Goal: Download file/media

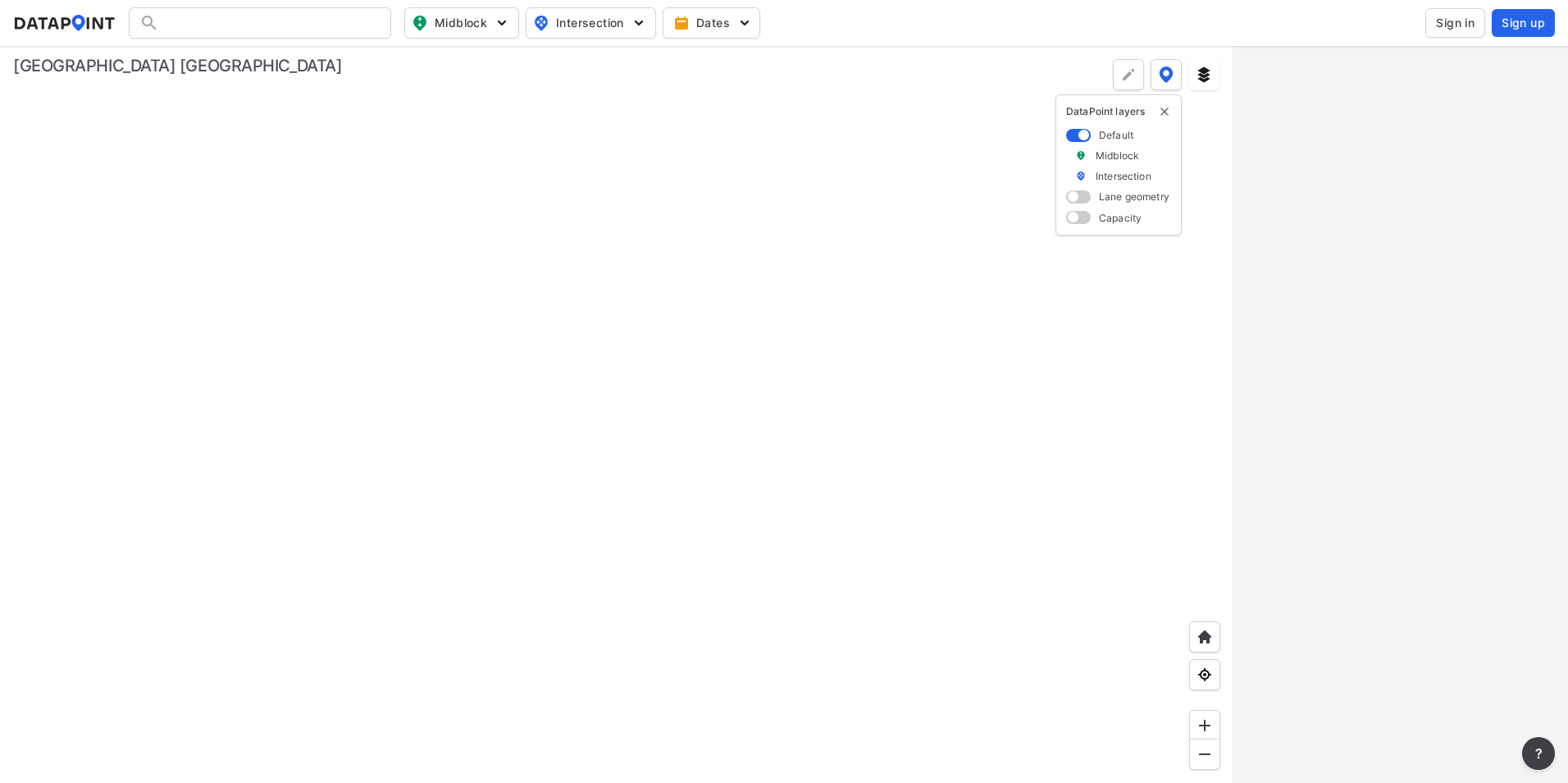
click at [1459, 26] on span "Sign in" at bounding box center [1455, 22] width 38 height 16
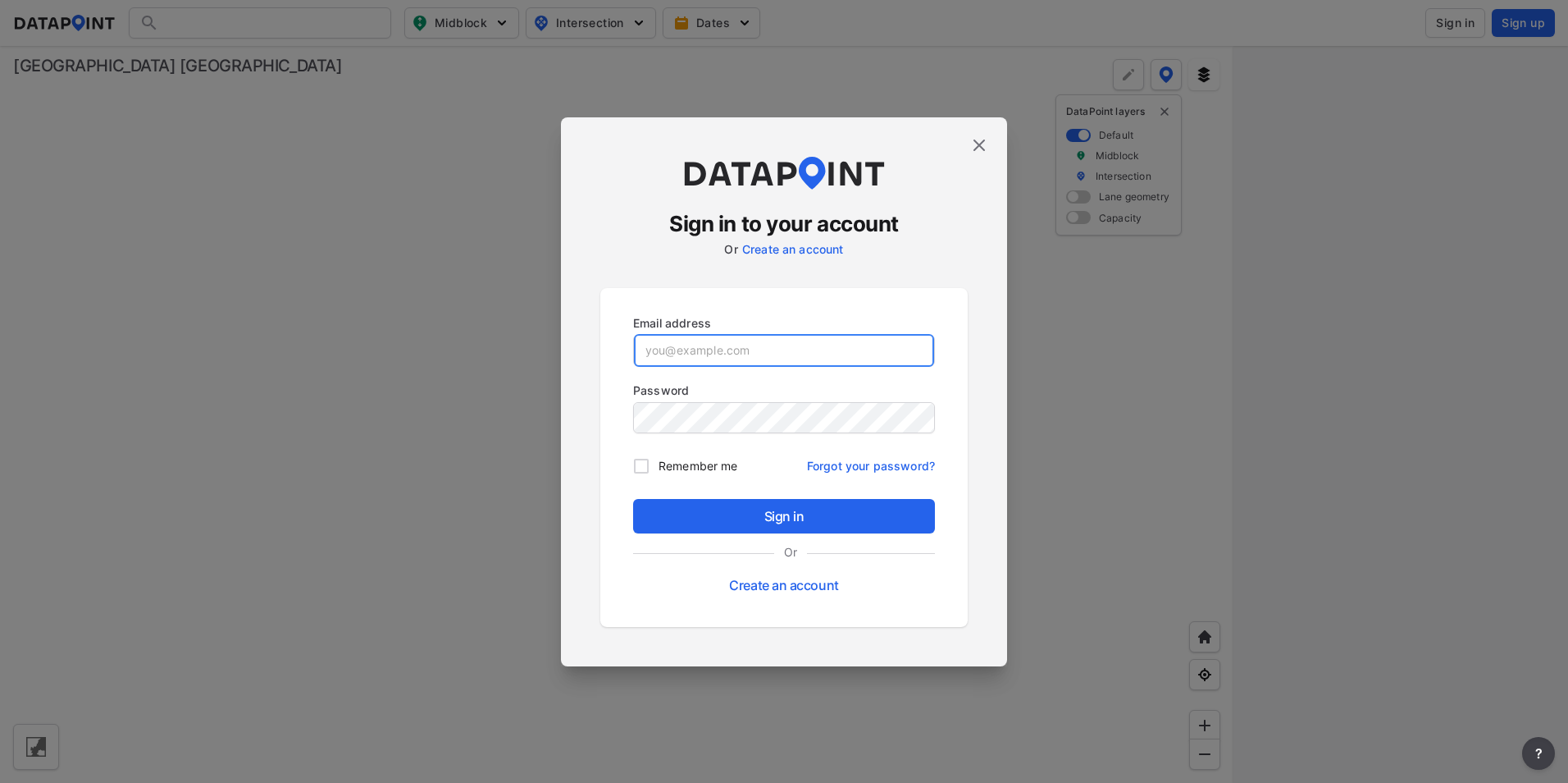
click at [791, 346] on input "email" at bounding box center [784, 350] width 300 height 33
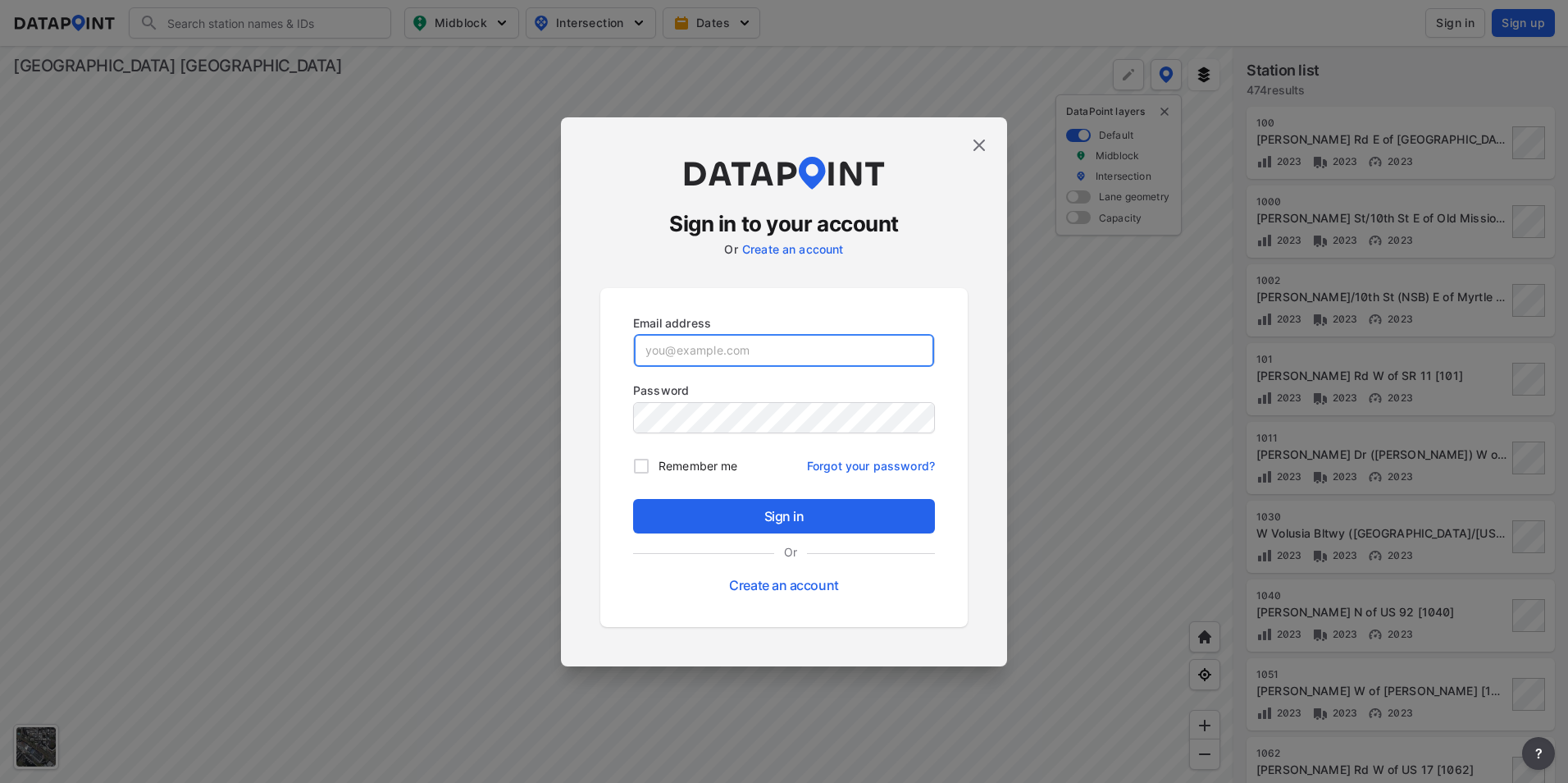
drag, startPoint x: 765, startPoint y: 352, endPoint x: 755, endPoint y: 357, distance: 11.2
click at [765, 352] on input "email" at bounding box center [784, 350] width 300 height 33
paste input "[EMAIL_ADDRESS][PERSON_NAME][DOMAIN_NAME]"
type input "[EMAIL_ADDRESS][PERSON_NAME][DOMAIN_NAME]"
click at [795, 346] on input "[EMAIL_ADDRESS][PERSON_NAME][DOMAIN_NAME]" at bounding box center [784, 350] width 300 height 33
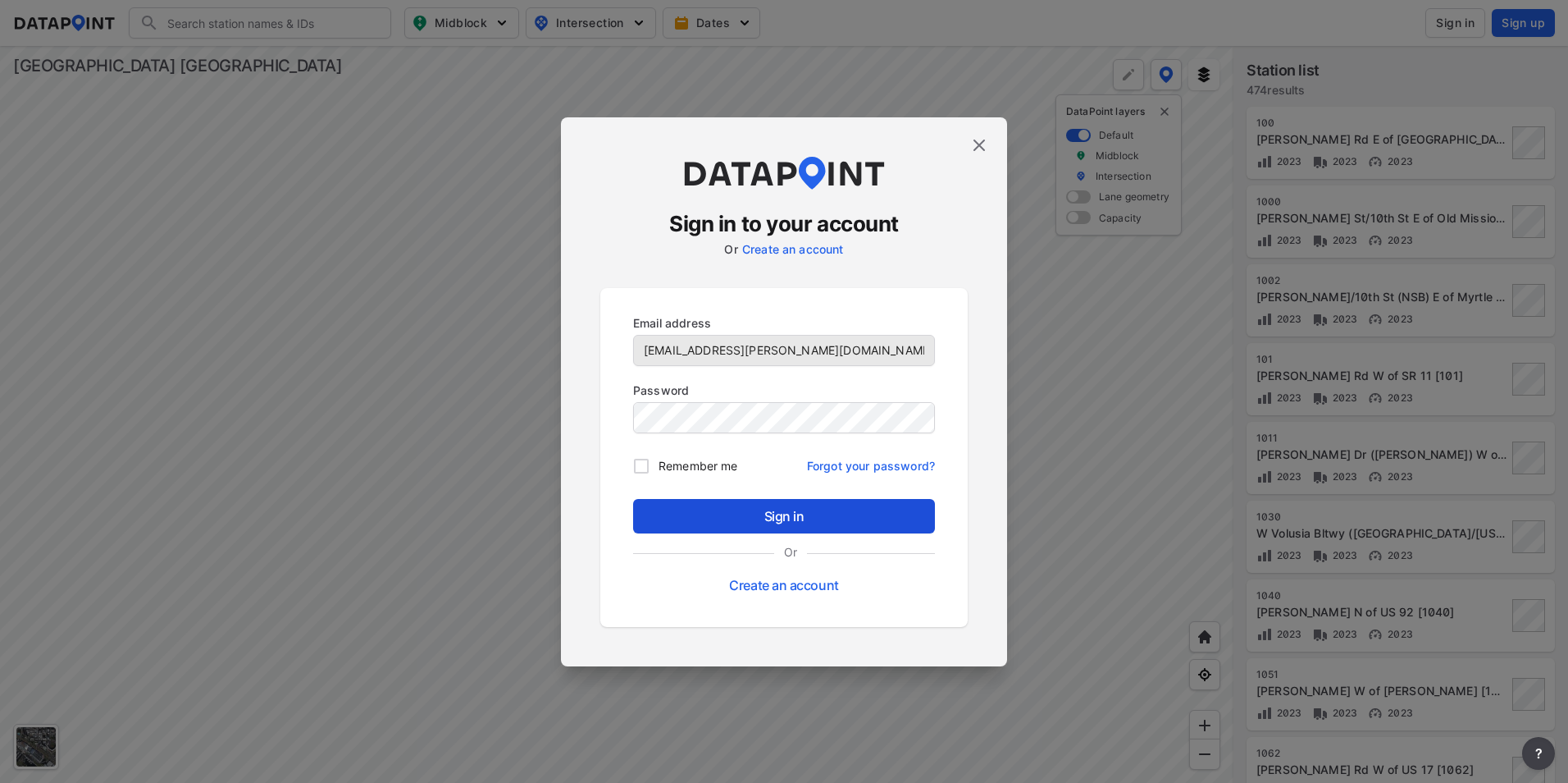
click at [749, 518] on span "Sign in" at bounding box center [784, 516] width 276 height 20
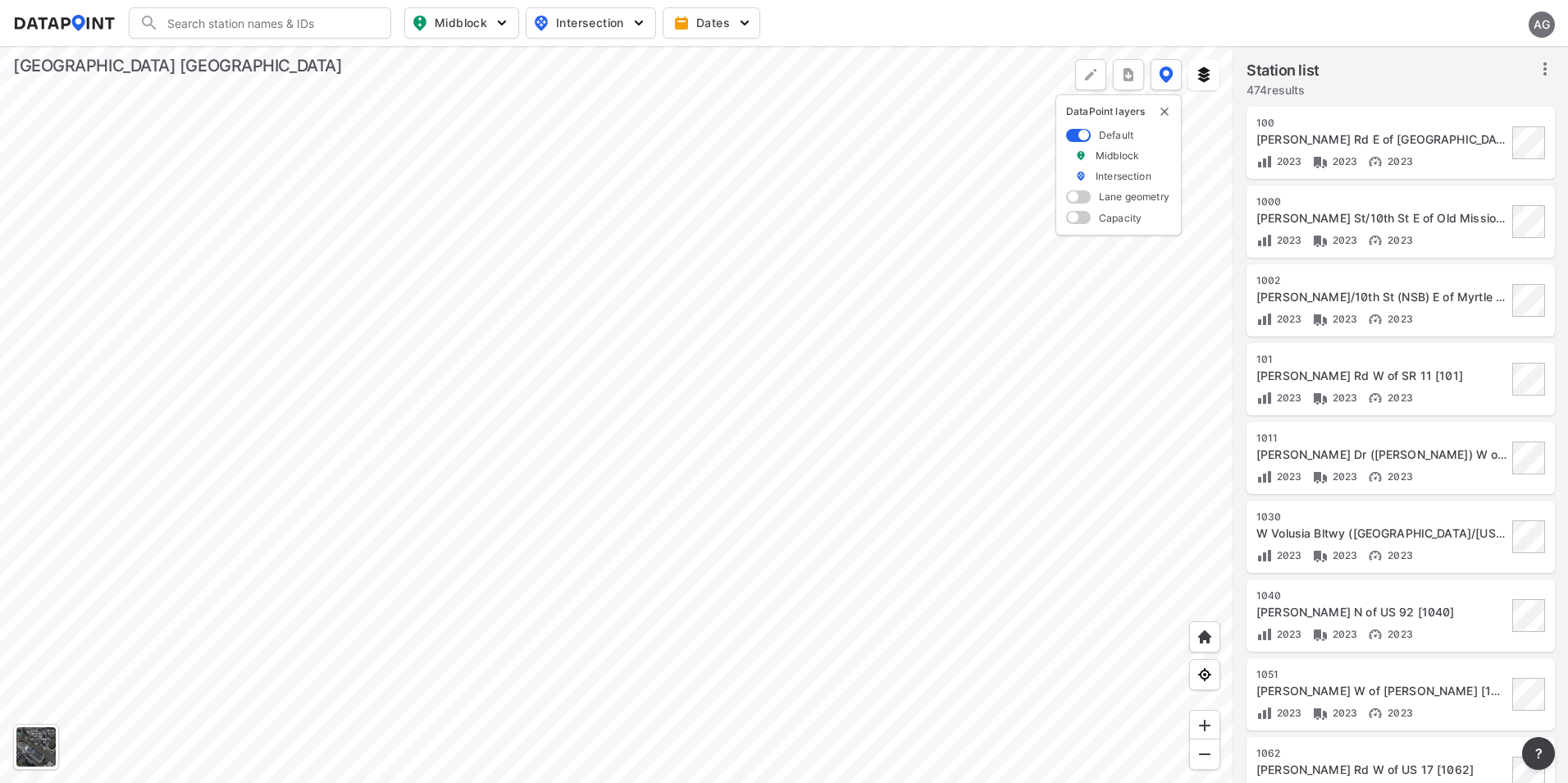
click at [1548, 71] on icon at bounding box center [1545, 68] width 20 height 20
click at [508, 17] on img "button" at bounding box center [501, 22] width 16 height 16
click at [368, 60] on input "Volume count" at bounding box center [368, 60] width 16 height 16
checkbox input "true"
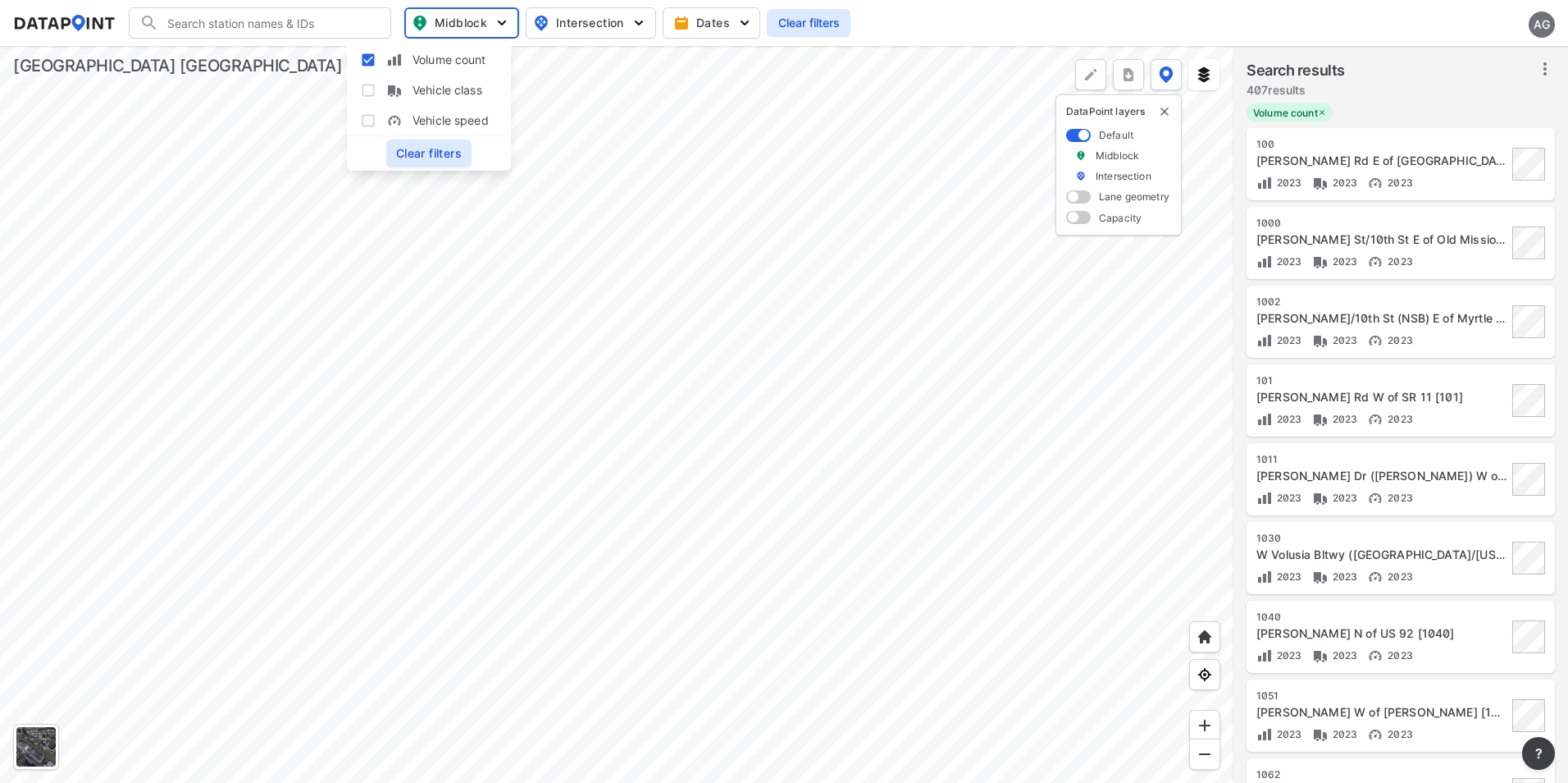
click at [842, 144] on div at bounding box center [617, 414] width 1234 height 737
click at [1549, 76] on icon at bounding box center [1545, 68] width 20 height 20
click at [1471, 106] on span "Select stations & export" at bounding box center [1474, 105] width 131 height 16
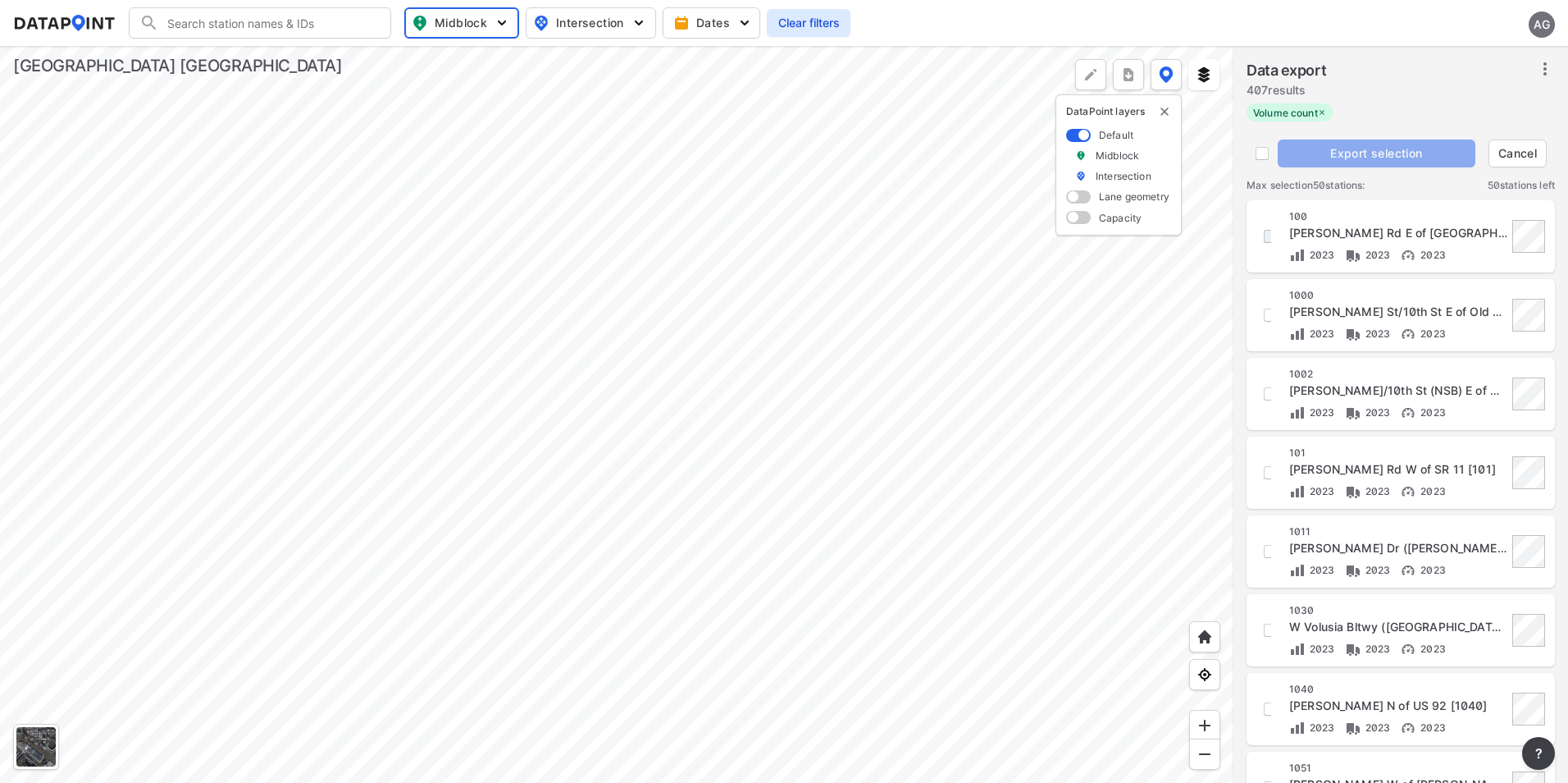
click at [1268, 233] on input "decorative checkbox" at bounding box center [1270, 236] width 28 height 28
checkbox input "true"
click at [1270, 321] on input "decorative checkbox" at bounding box center [1270, 315] width 28 height 28
checkbox input "true"
click at [1268, 396] on input "decorative checkbox" at bounding box center [1270, 393] width 28 height 28
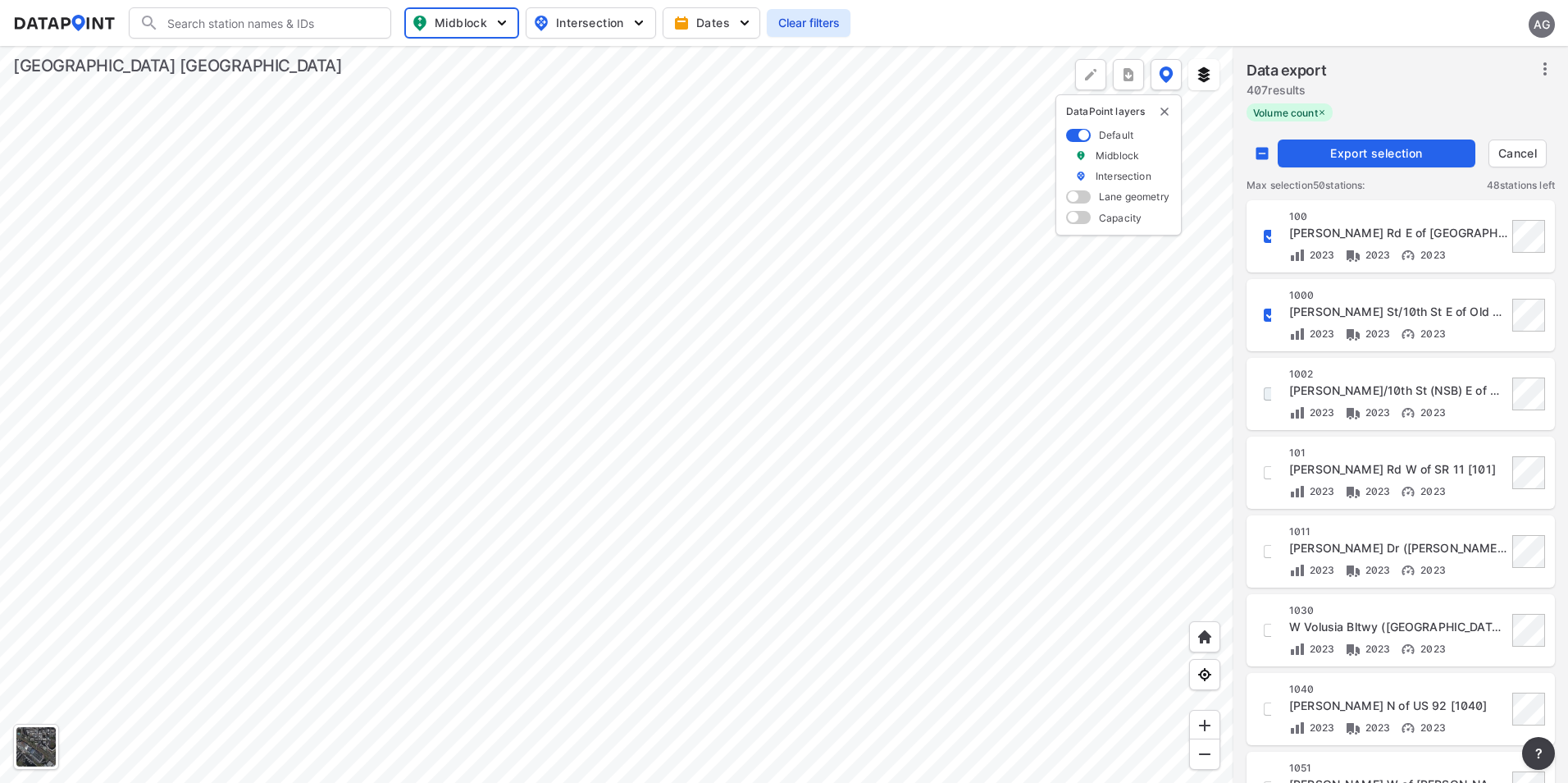
checkbox input "true"
click at [1379, 157] on span "Export selection" at bounding box center [1377, 153] width 185 height 16
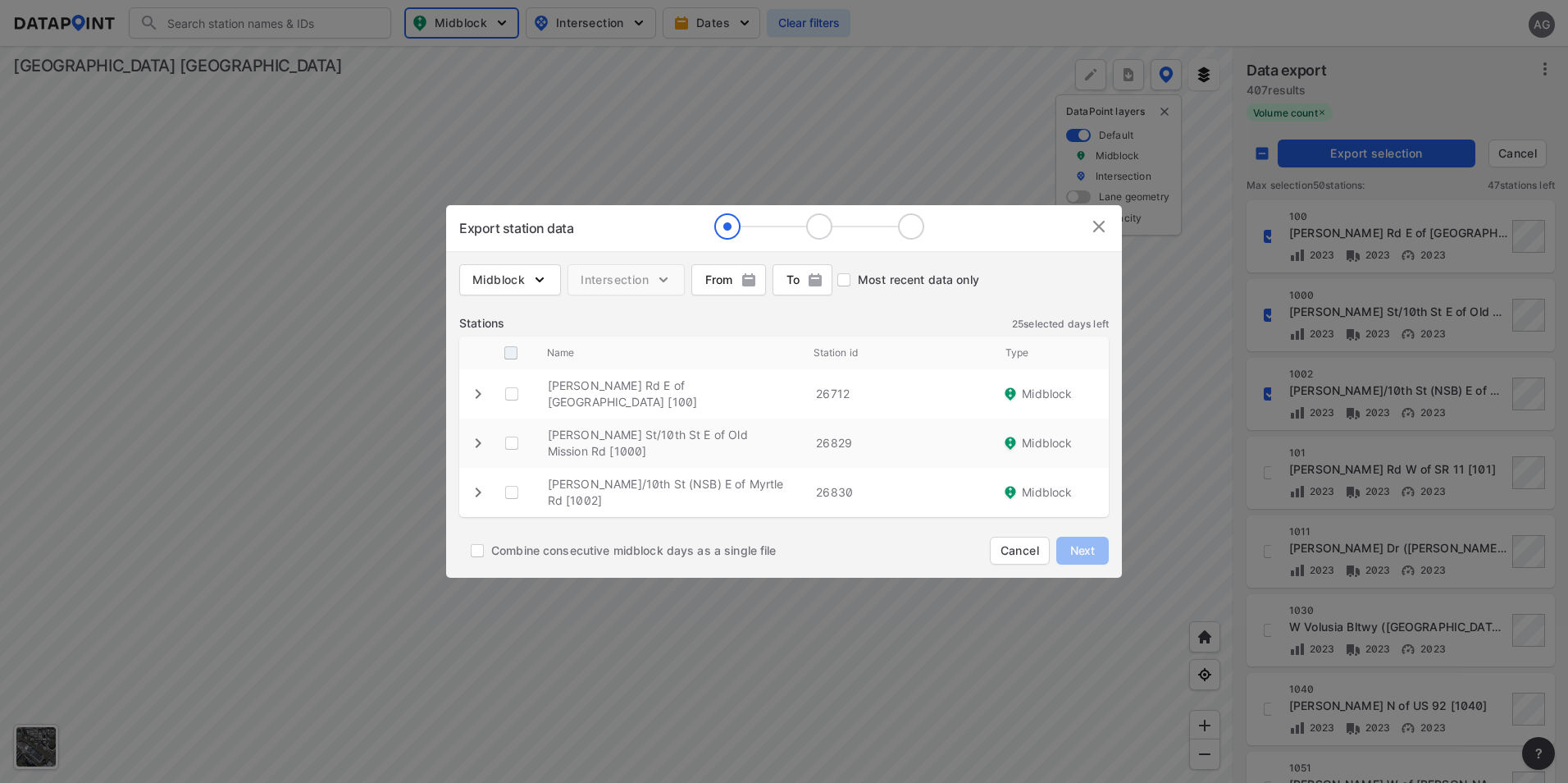
click at [514, 354] on input "decorative checkbox" at bounding box center [510, 352] width 31 height 31
checkbox input "true"
checkbox \ "true"
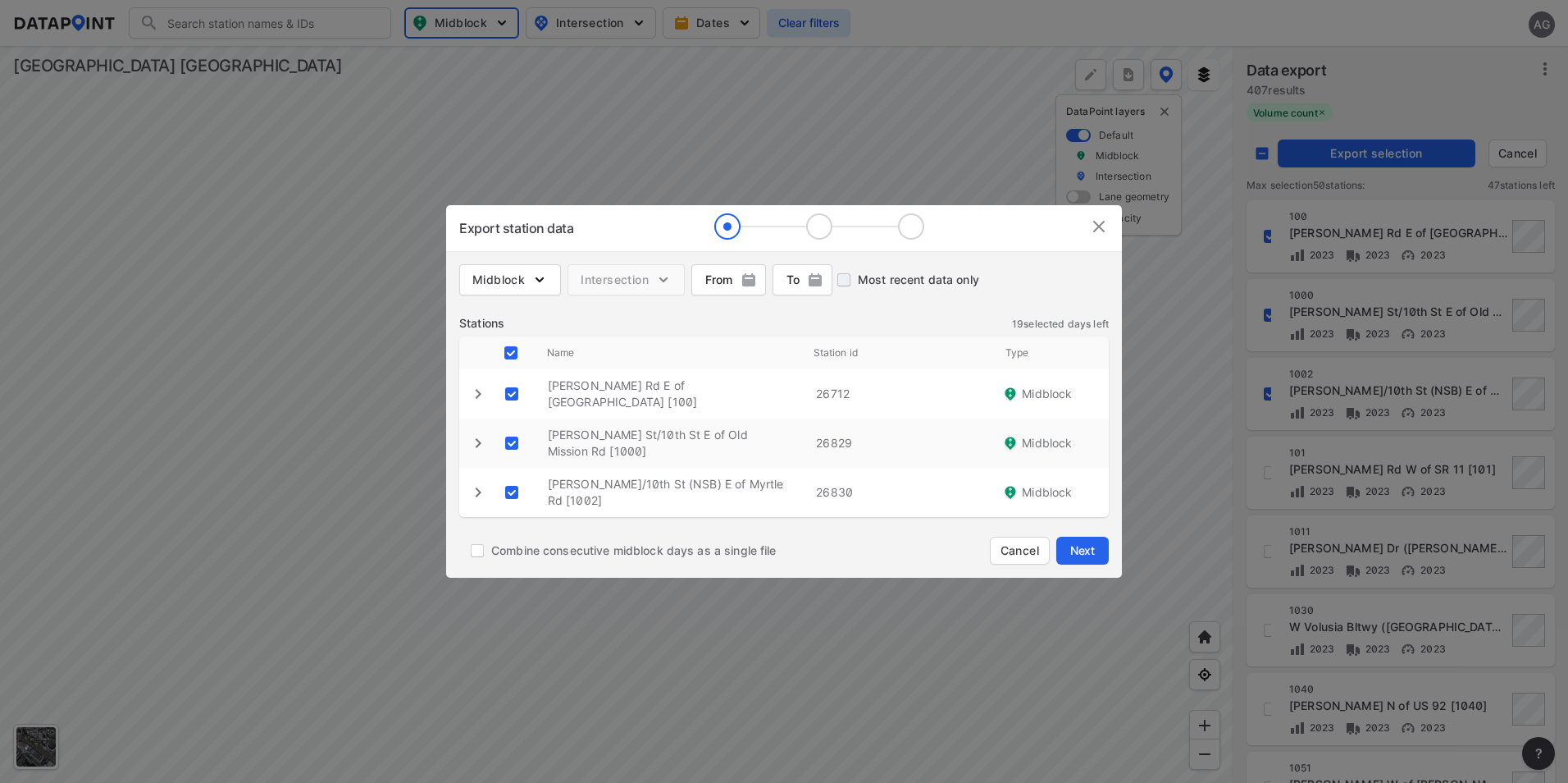
click at [847, 284] on input "Most recent data only" at bounding box center [844, 279] width 28 height 28
checkbox input "true"
checkbox input "false"
checkbox \ "false"
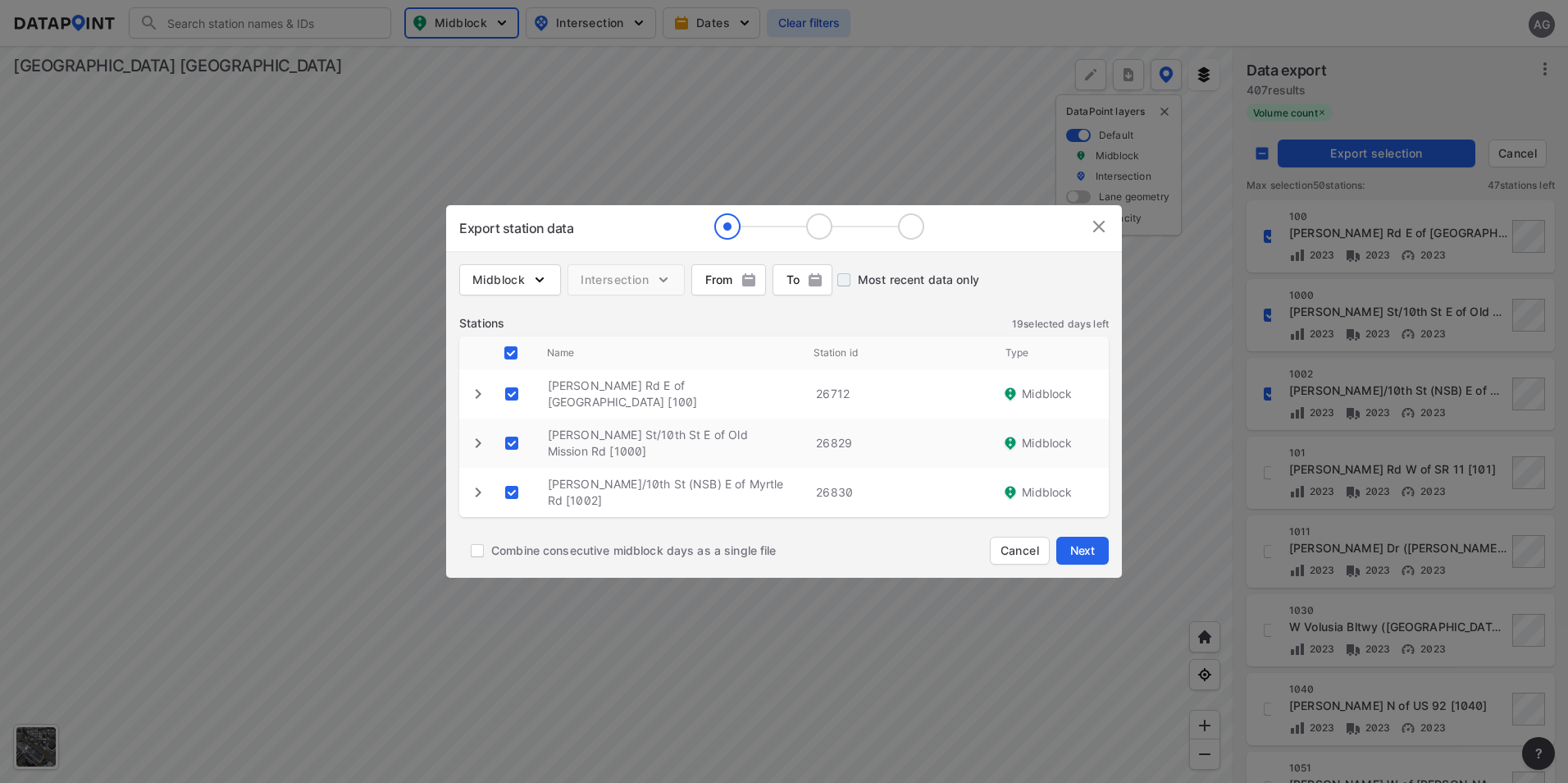
checkbox \ "false"
click at [847, 277] on input "Most recent data only" at bounding box center [844, 279] width 28 height 28
checkbox input "false"
click at [512, 351] on input "decorative checkbox" at bounding box center [510, 352] width 31 height 31
checkbox input "true"
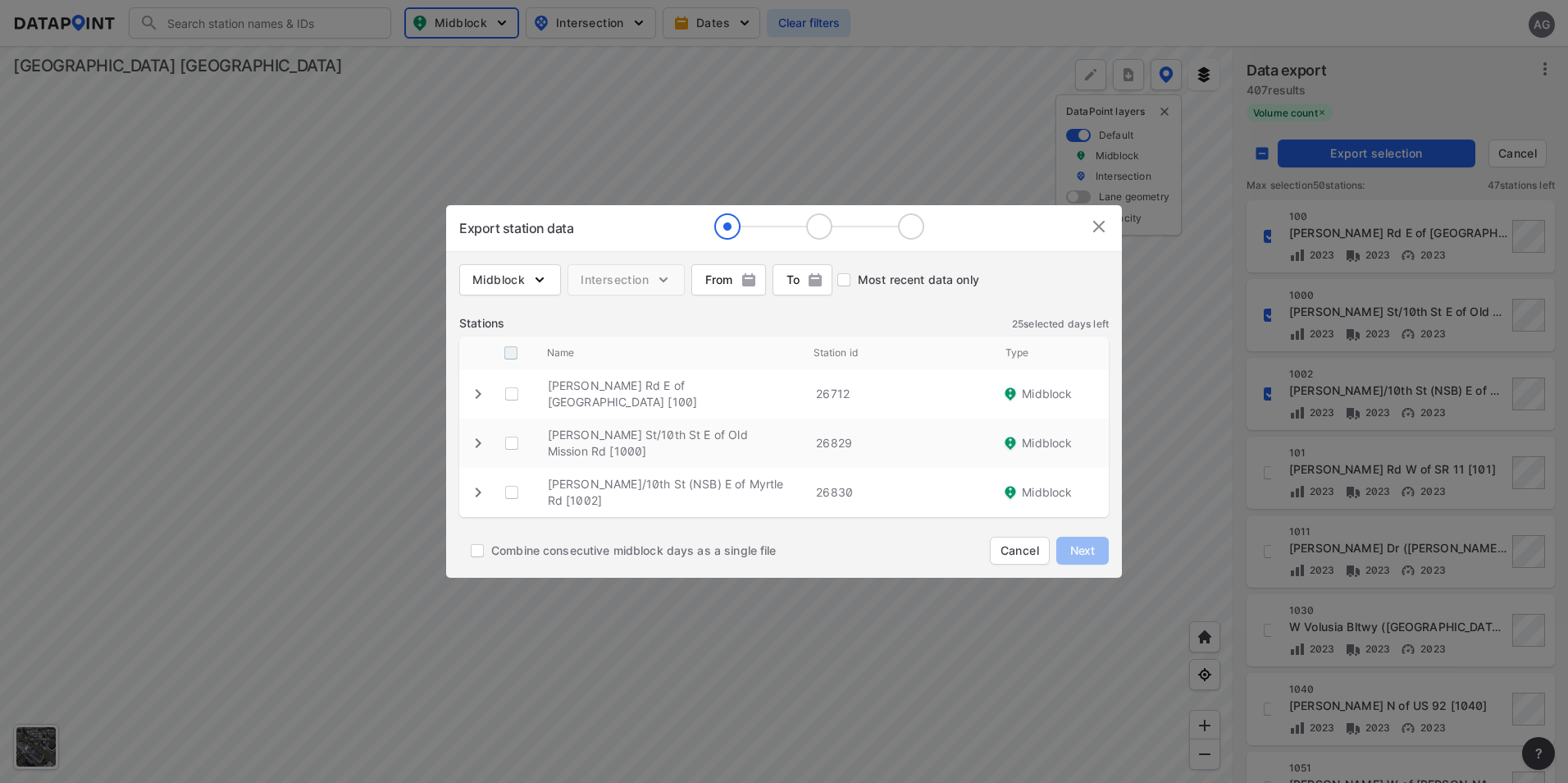
checkbox \ "true"
click at [478, 401] on icon "expand row" at bounding box center [478, 393] width 20 height 20
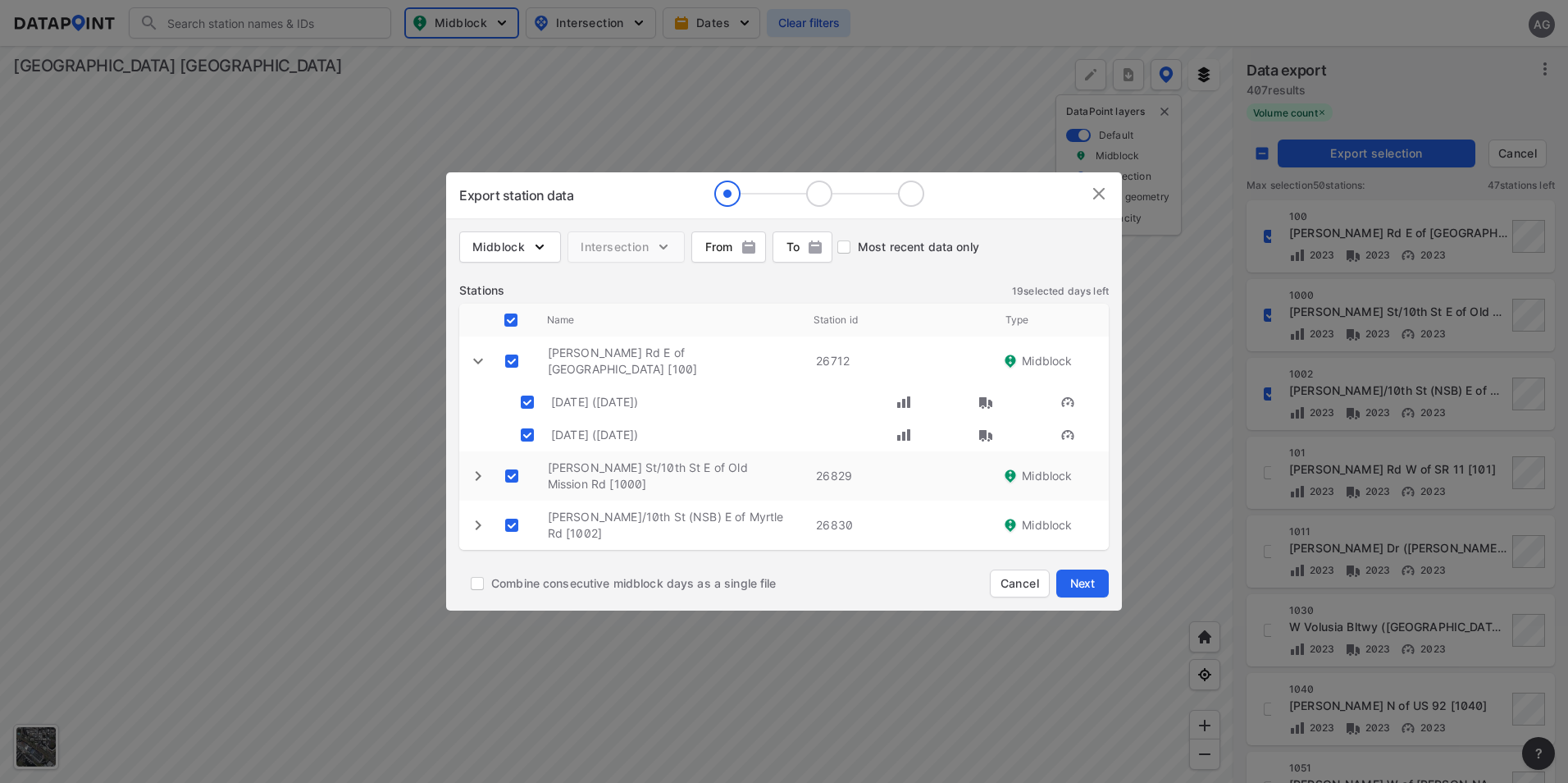
click at [474, 470] on icon "expand row" at bounding box center [478, 476] width 20 height 20
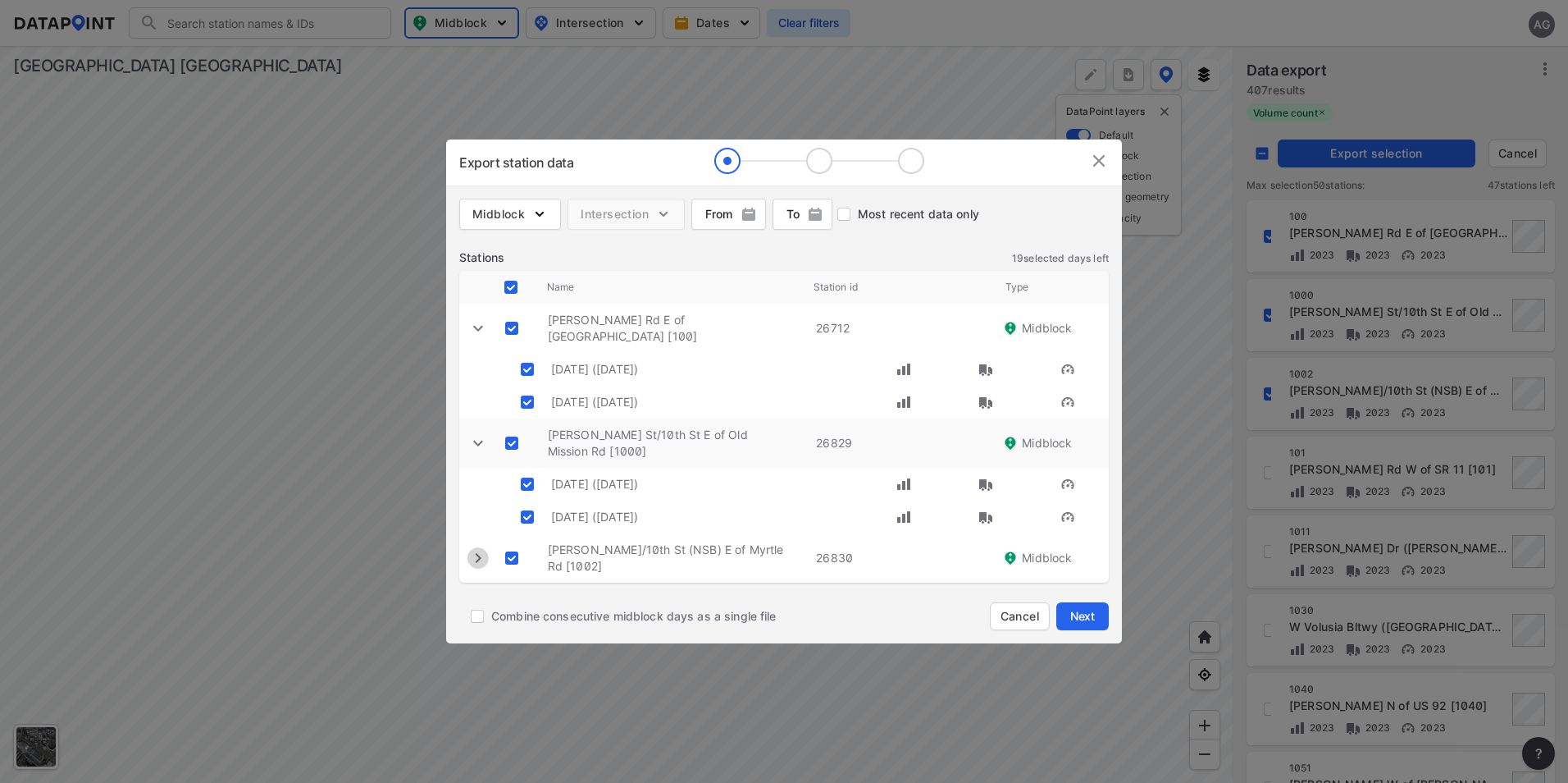
click at [479, 565] on icon "expand row" at bounding box center [478, 557] width 20 height 20
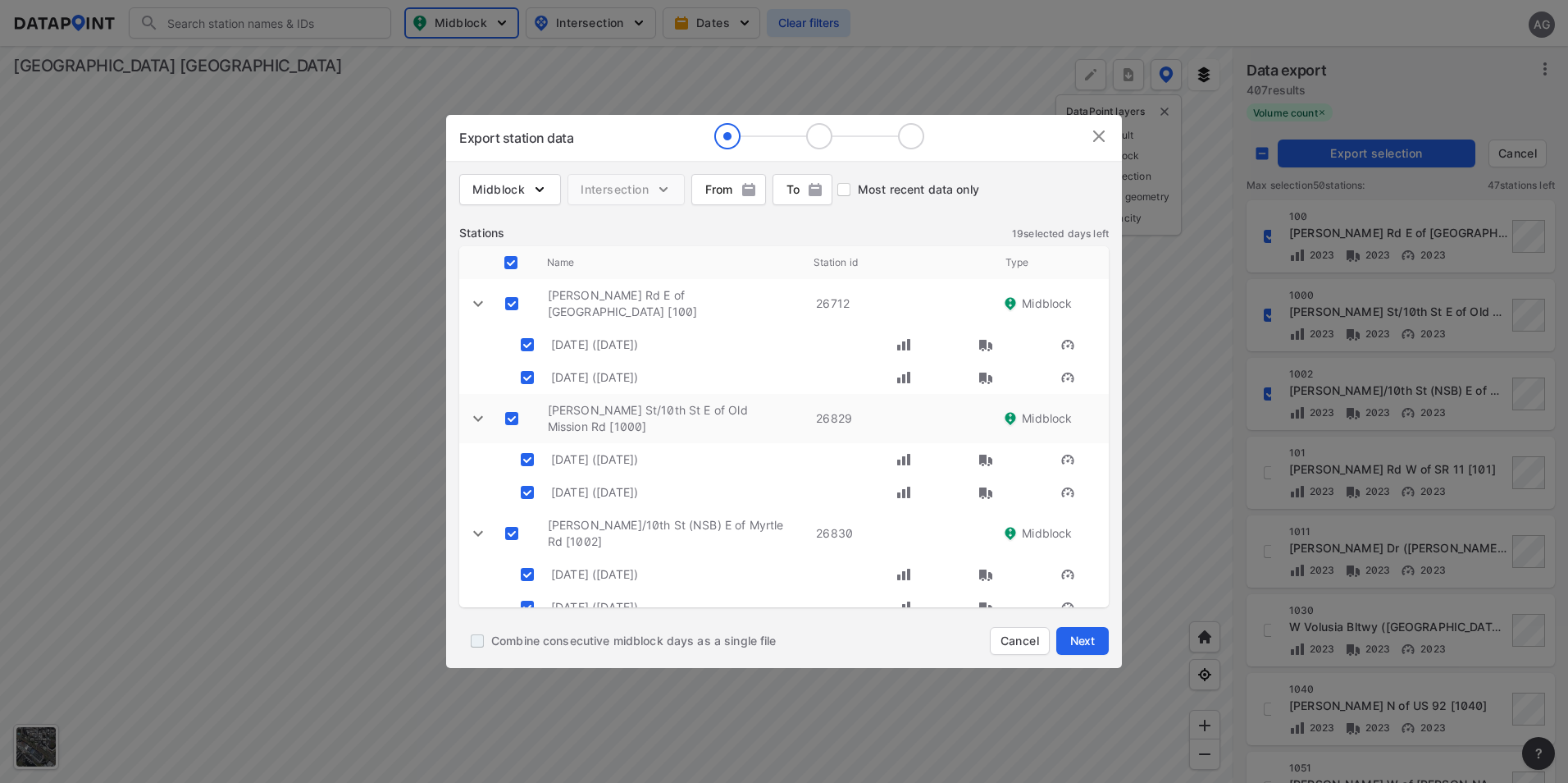
click at [480, 644] on input "Combine consecutive midblock days as a single file" at bounding box center [477, 641] width 28 height 28
checkbox input "true"
click at [1093, 643] on span "Next" at bounding box center [1082, 640] width 33 height 16
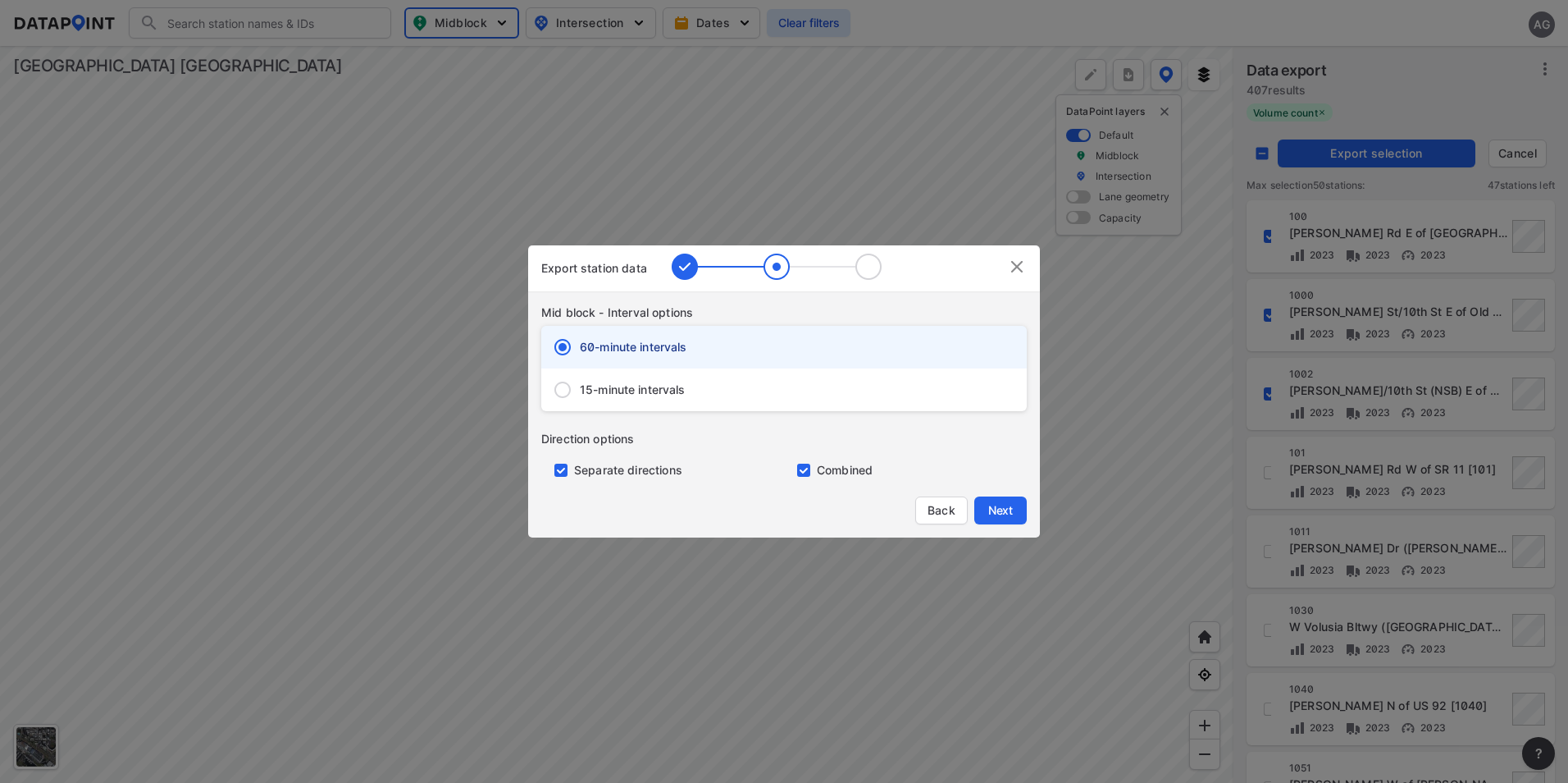
click at [558, 466] on input "primary checkbox" at bounding box center [557, 470] width 33 height 13
checkbox input "false"
click at [564, 390] on input "15-minute intervals" at bounding box center [562, 390] width 34 height 34
radio input "true"
radio input "false"
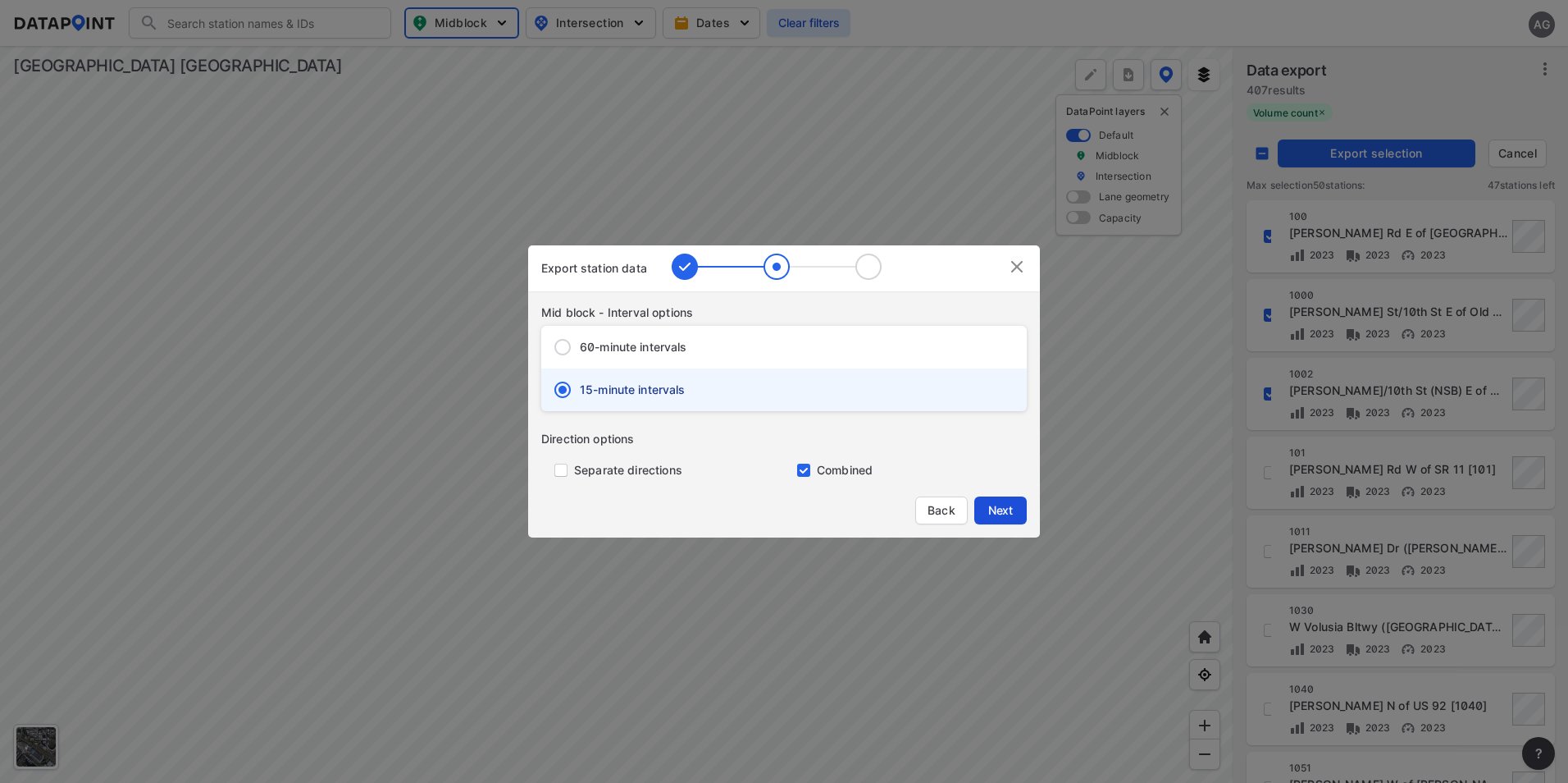
click at [1006, 513] on span "Next" at bounding box center [1001, 510] width 33 height 16
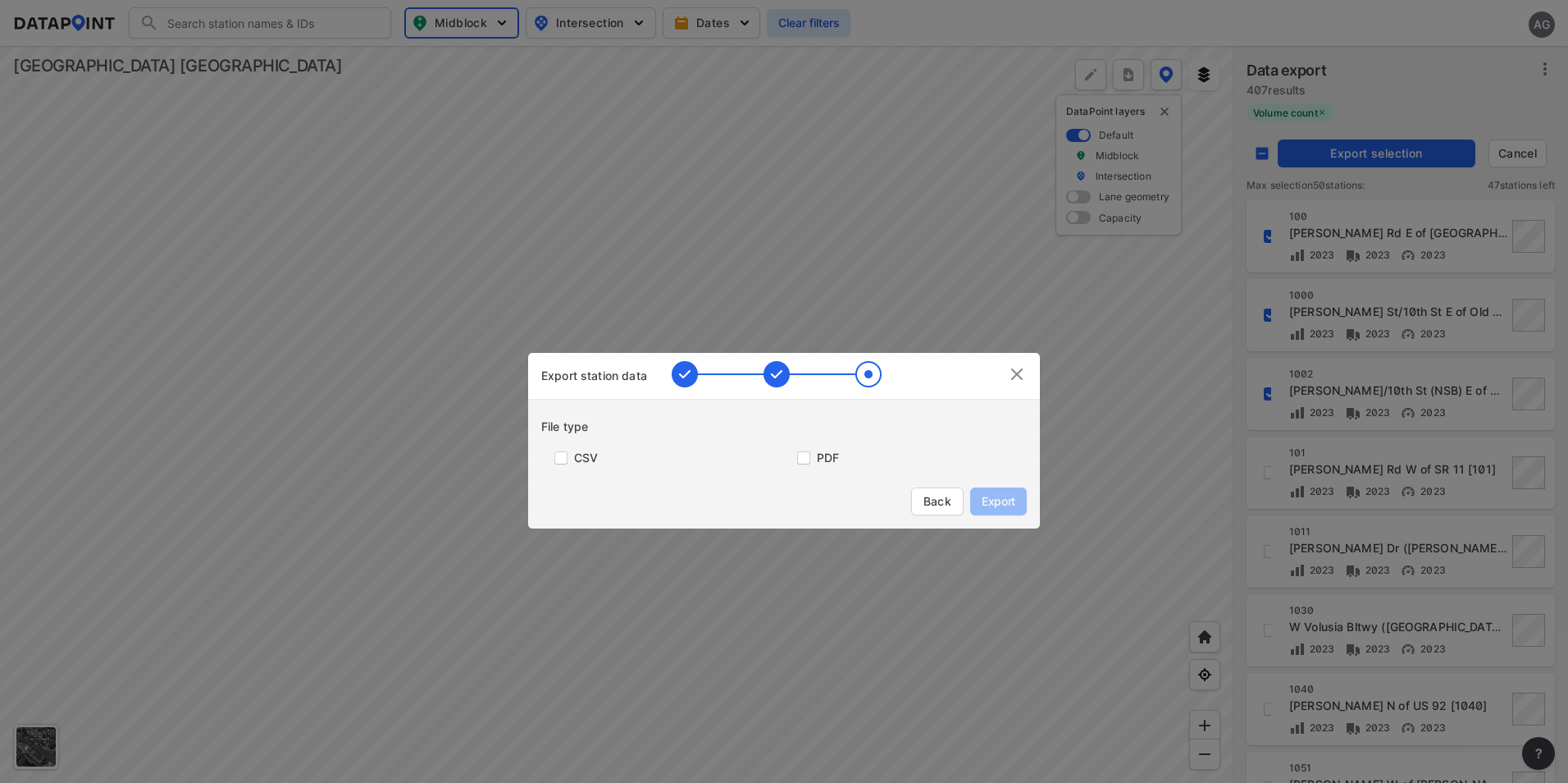
click at [564, 458] on input "primary checkbox" at bounding box center [557, 457] width 33 height 13
checkbox input "true"
click at [984, 496] on span "Export" at bounding box center [998, 500] width 37 height 16
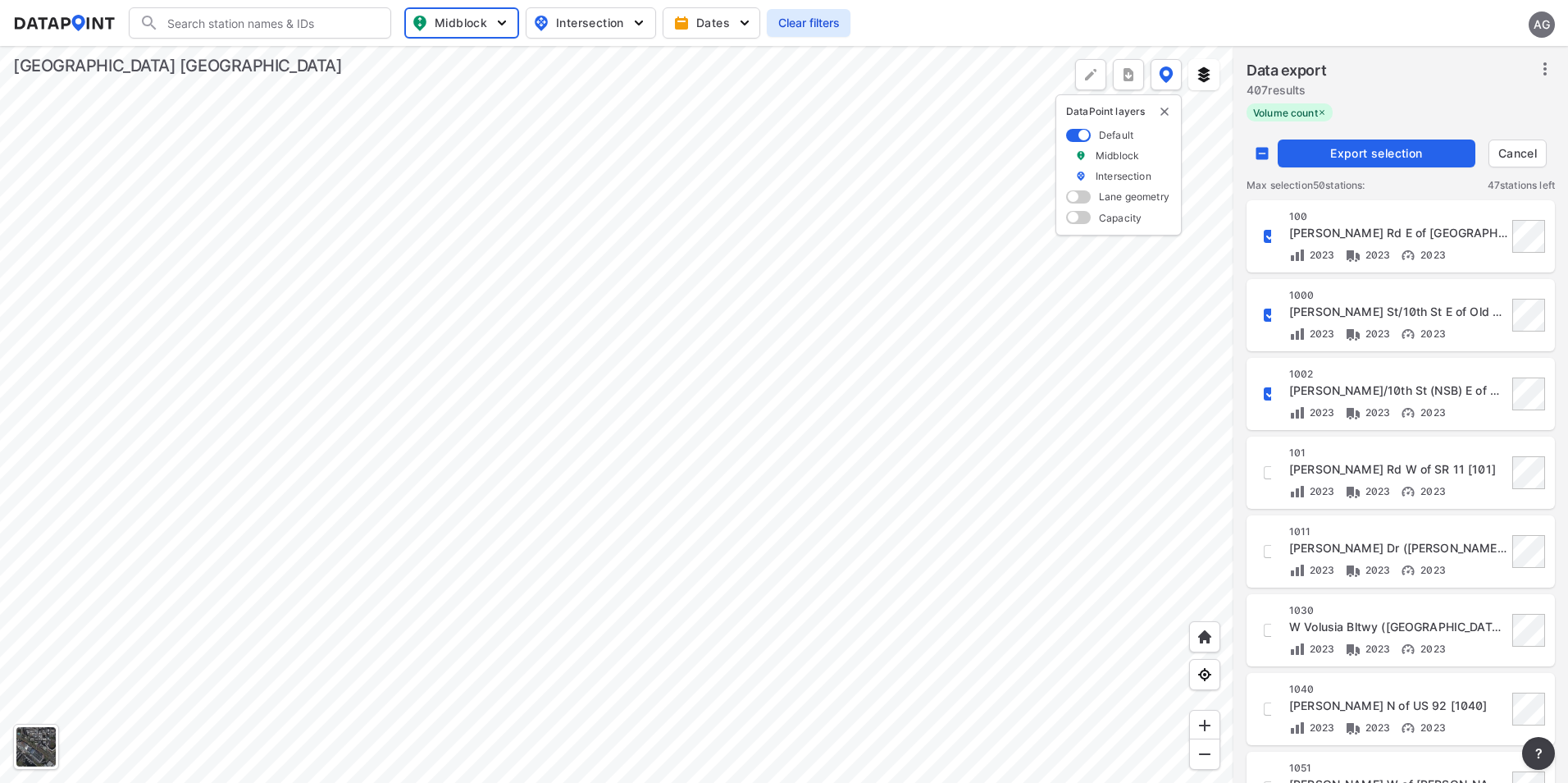
click at [1141, 277] on div at bounding box center [617, 414] width 1234 height 737
click at [1419, 151] on span "Export selection" at bounding box center [1377, 153] width 185 height 16
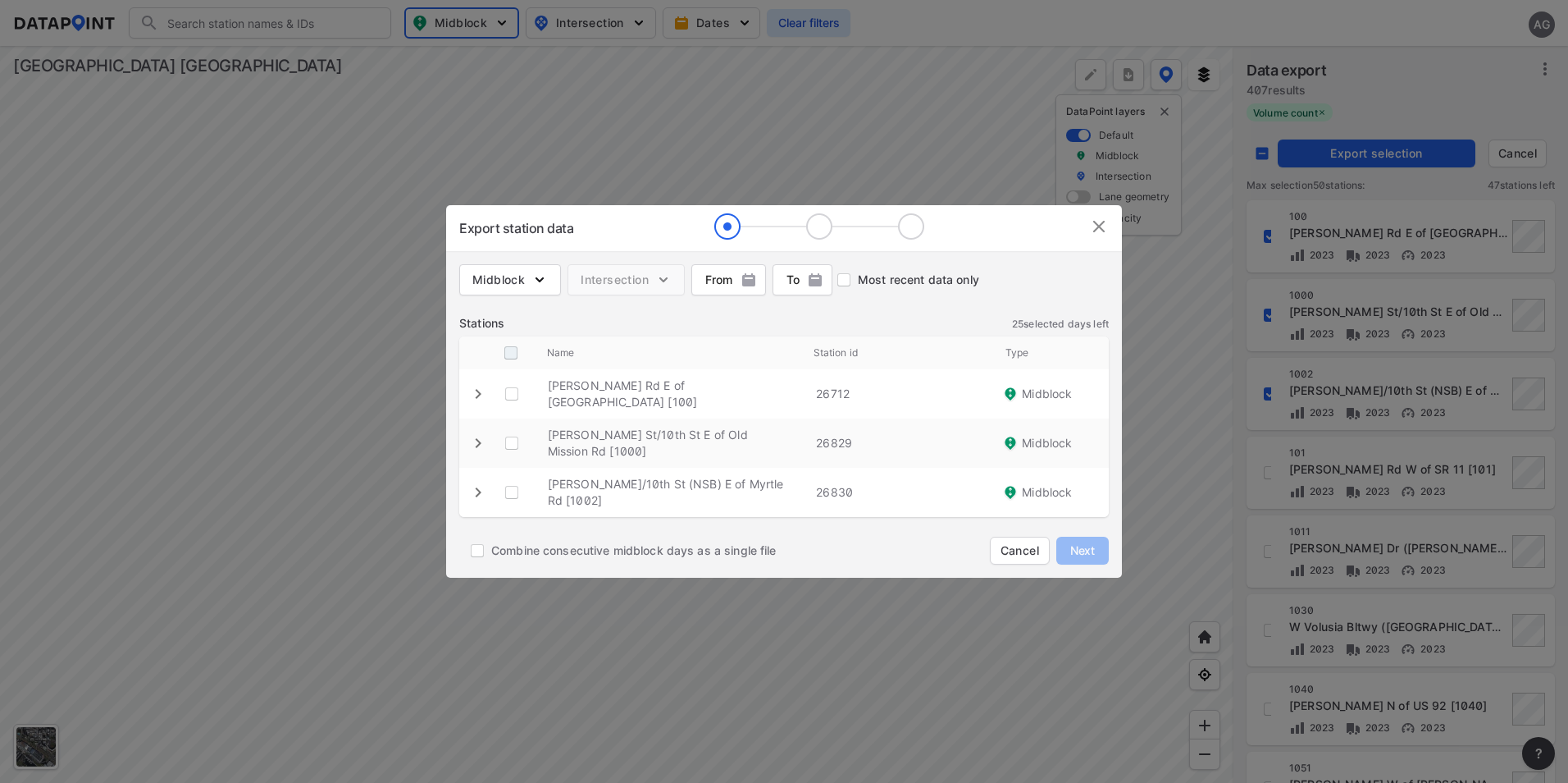
click at [510, 351] on input "decorative checkbox" at bounding box center [510, 352] width 31 height 31
checkbox input "true"
checkbox \ "true"
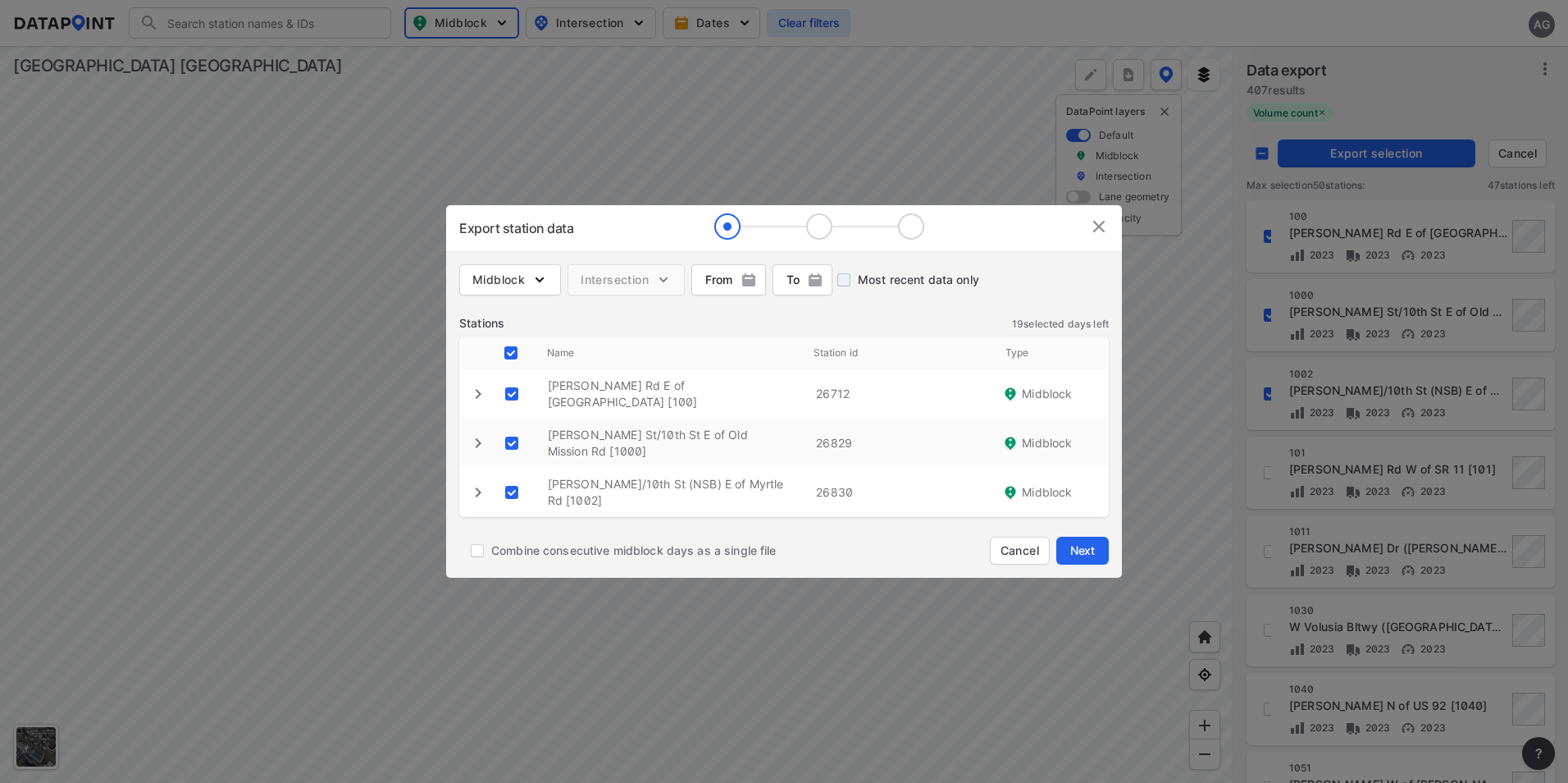
click at [849, 282] on input "Most recent data only" at bounding box center [844, 279] width 28 height 28
checkbox input "true"
checkbox input "false"
checkbox \ "false"
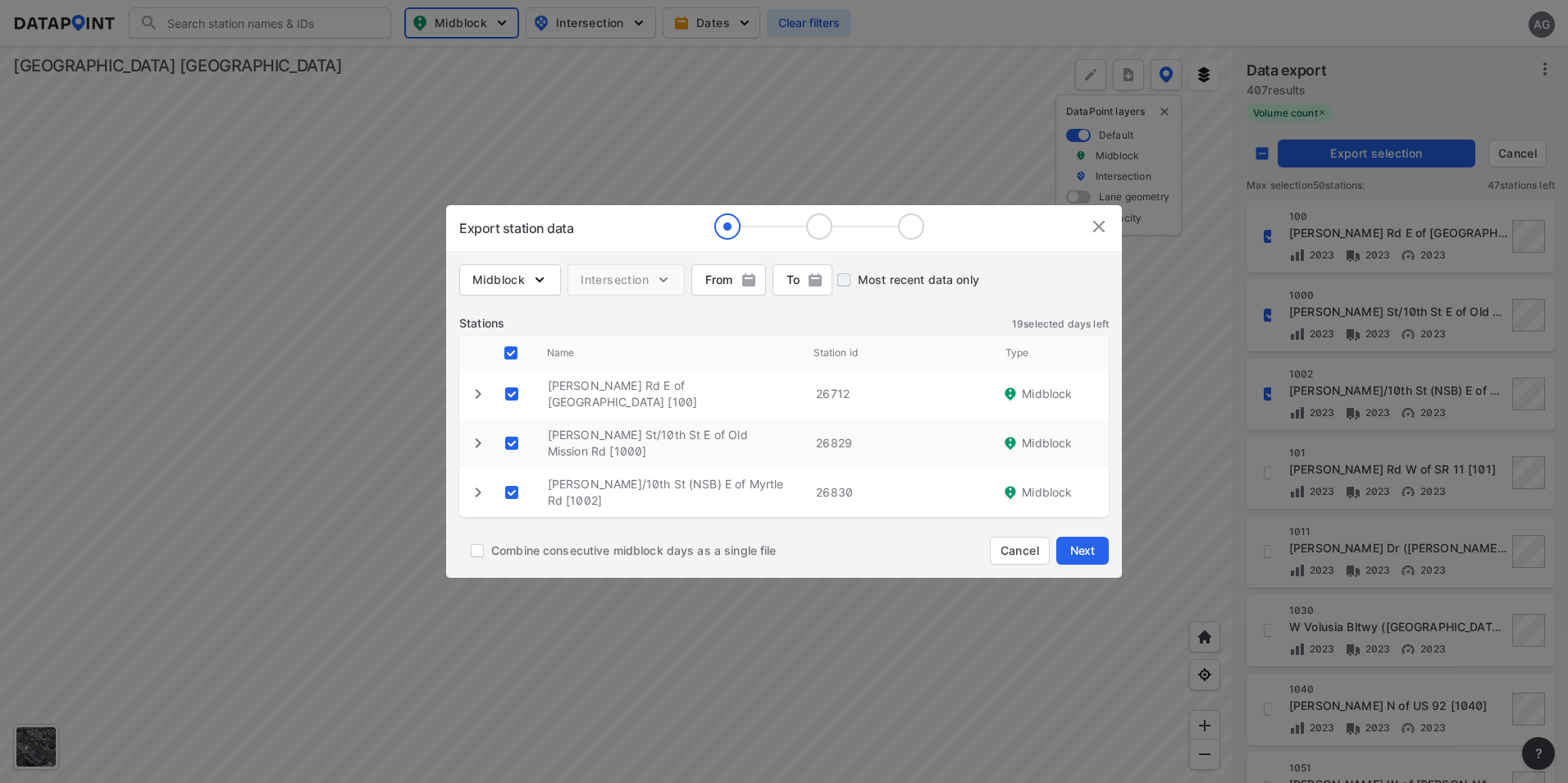
checkbox \ "false"
click at [480, 392] on icon "expand row" at bounding box center [478, 393] width 20 height 20
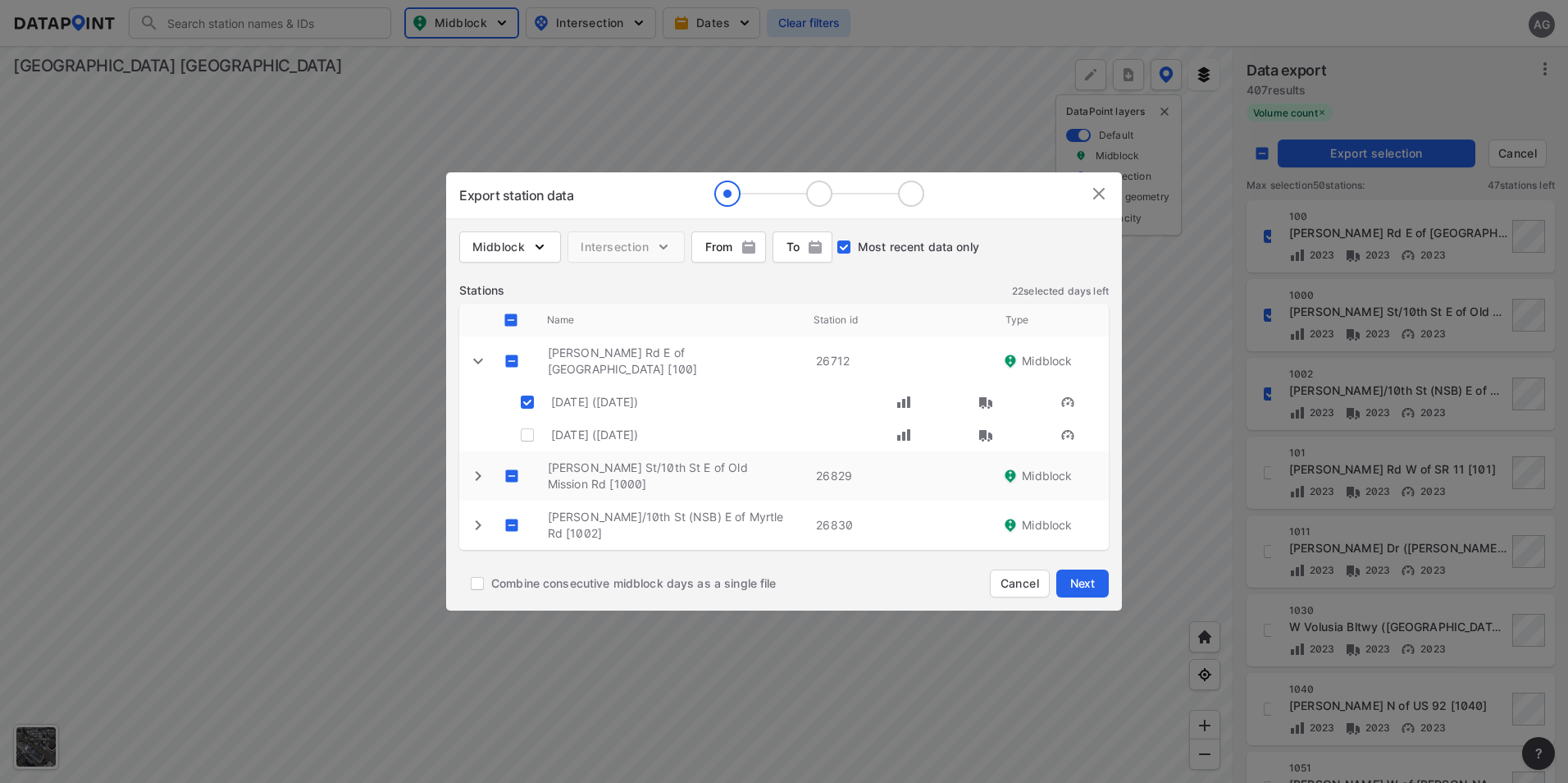
click at [479, 361] on icon "expand row" at bounding box center [478, 361] width 10 height 6
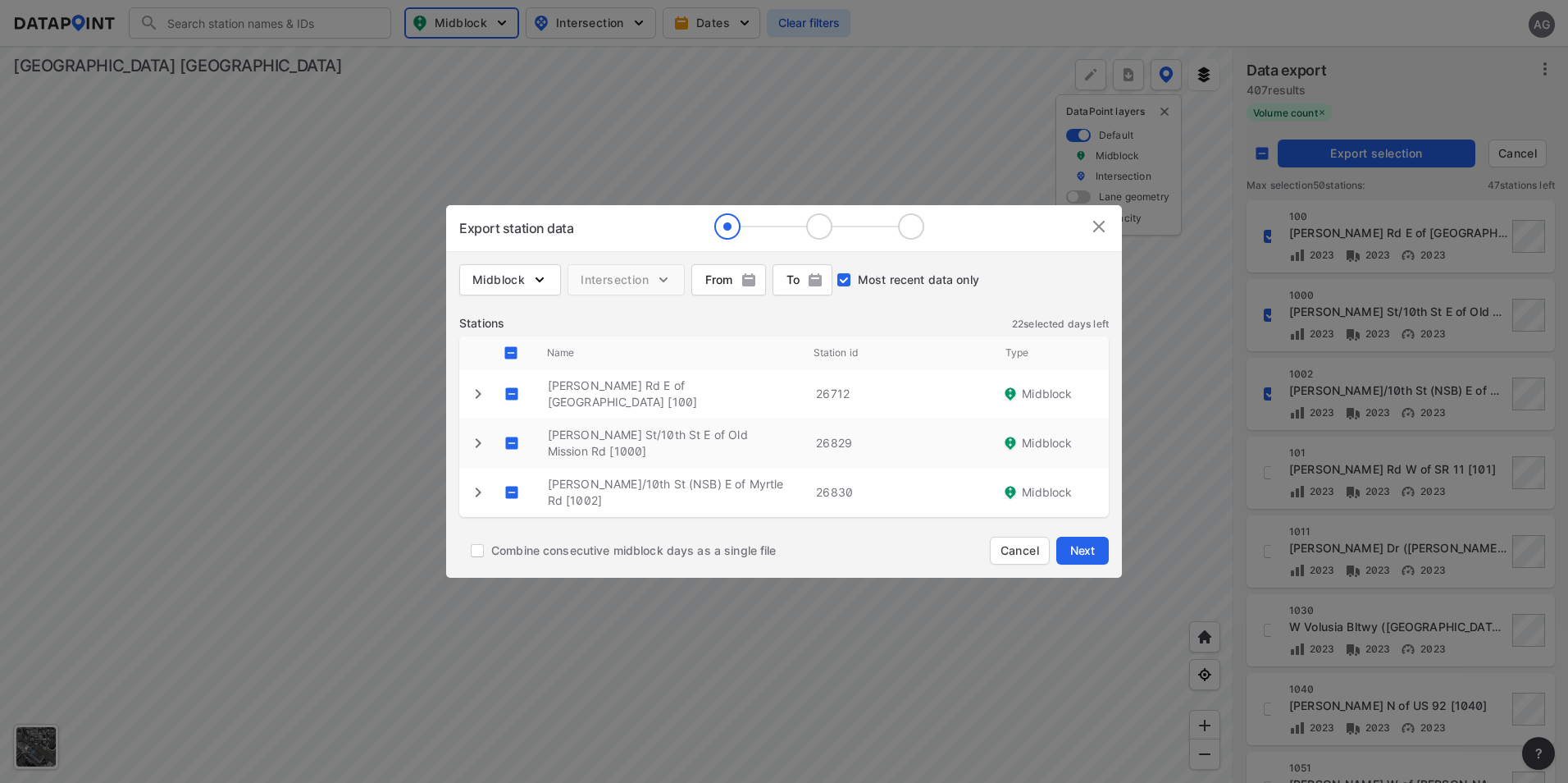
drag, startPoint x: 1074, startPoint y: 555, endPoint x: 1021, endPoint y: 551, distance: 53.2
click at [1074, 555] on span "Next" at bounding box center [1082, 550] width 33 height 16
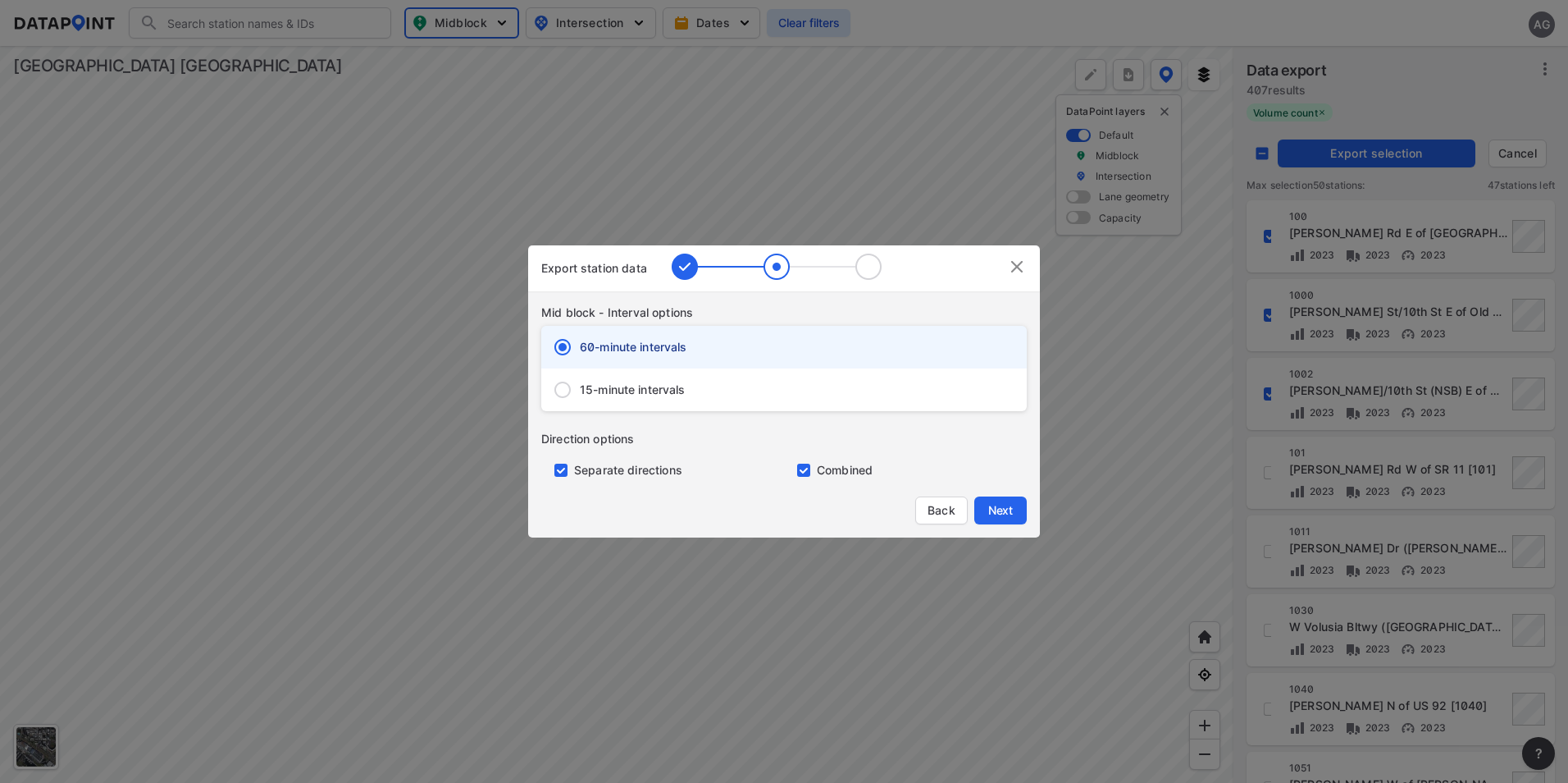
click at [642, 384] on span "15-minute intervals" at bounding box center [633, 389] width 105 height 16
click at [580, 384] on input "15-minute intervals" at bounding box center [562, 390] width 34 height 34
radio input "false"
radio input "true"
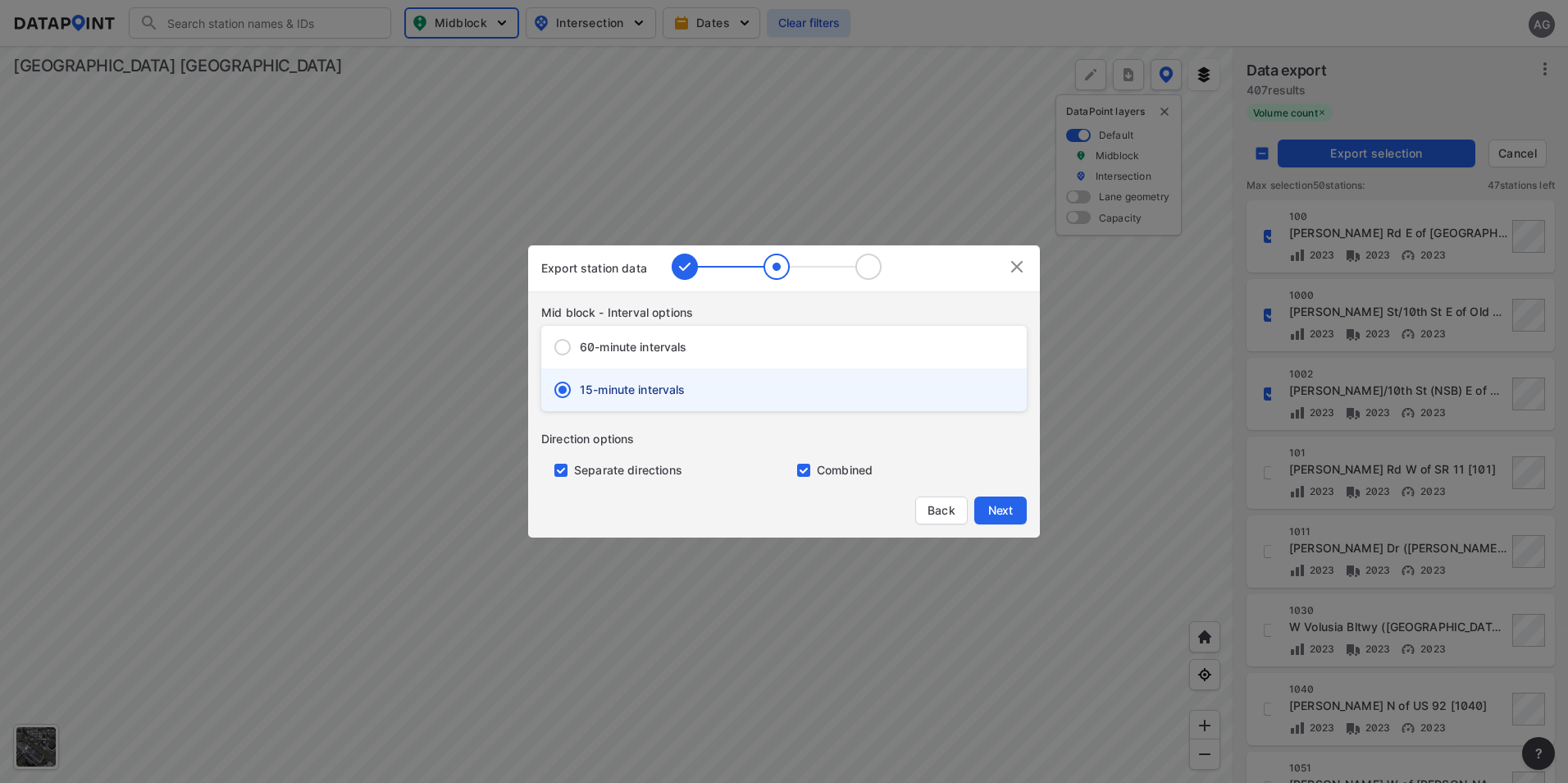
drag, startPoint x: 556, startPoint y: 469, endPoint x: 625, endPoint y: 479, distance: 69.7
click at [557, 469] on input "primary checkbox" at bounding box center [557, 470] width 33 height 13
checkbox input "false"
click at [1012, 514] on span "Next" at bounding box center [1001, 510] width 33 height 16
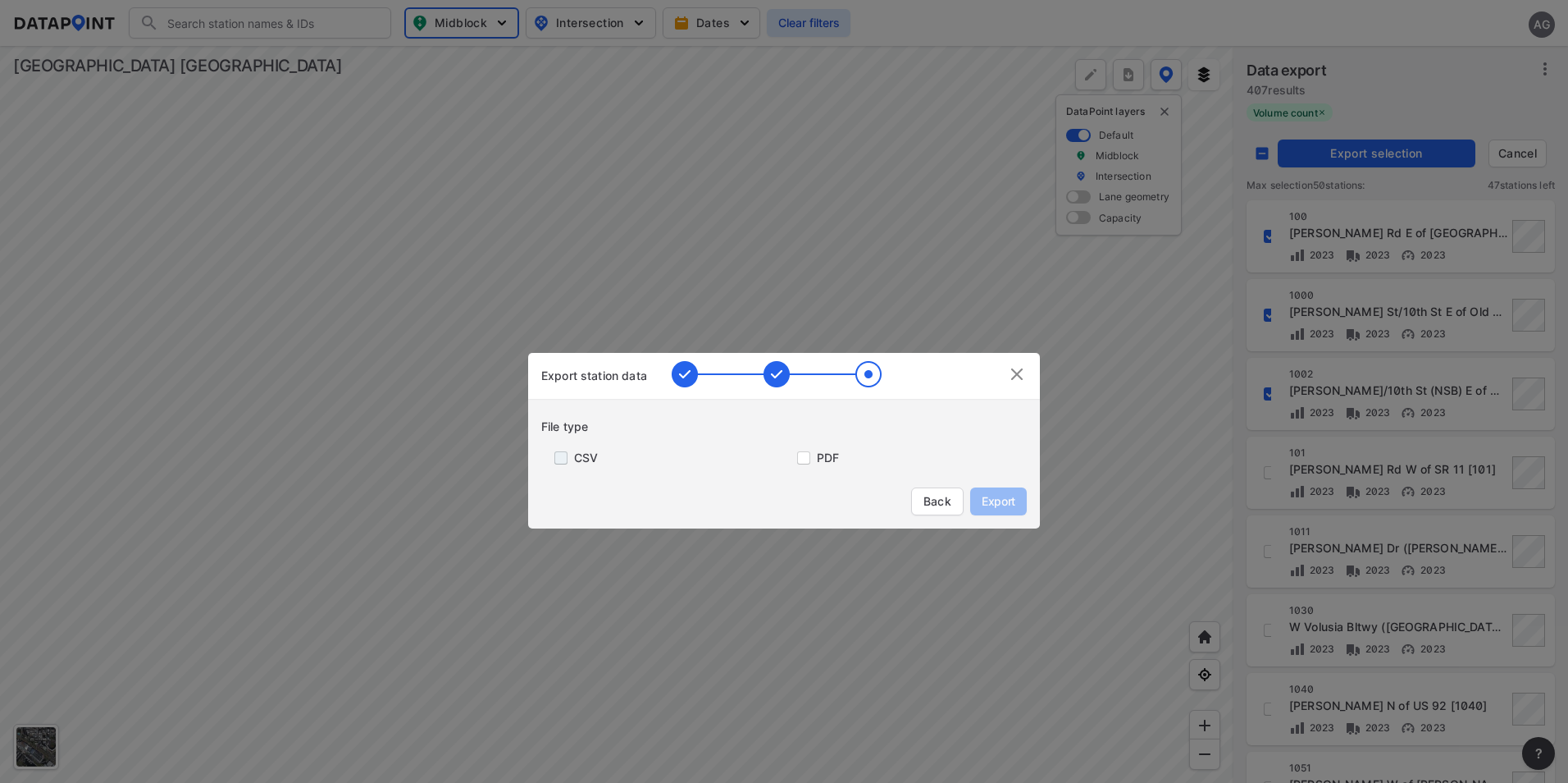
click at [557, 455] on input "primary checkbox" at bounding box center [557, 457] width 33 height 13
checkbox input "true"
click at [1004, 494] on span "Export" at bounding box center [998, 500] width 37 height 16
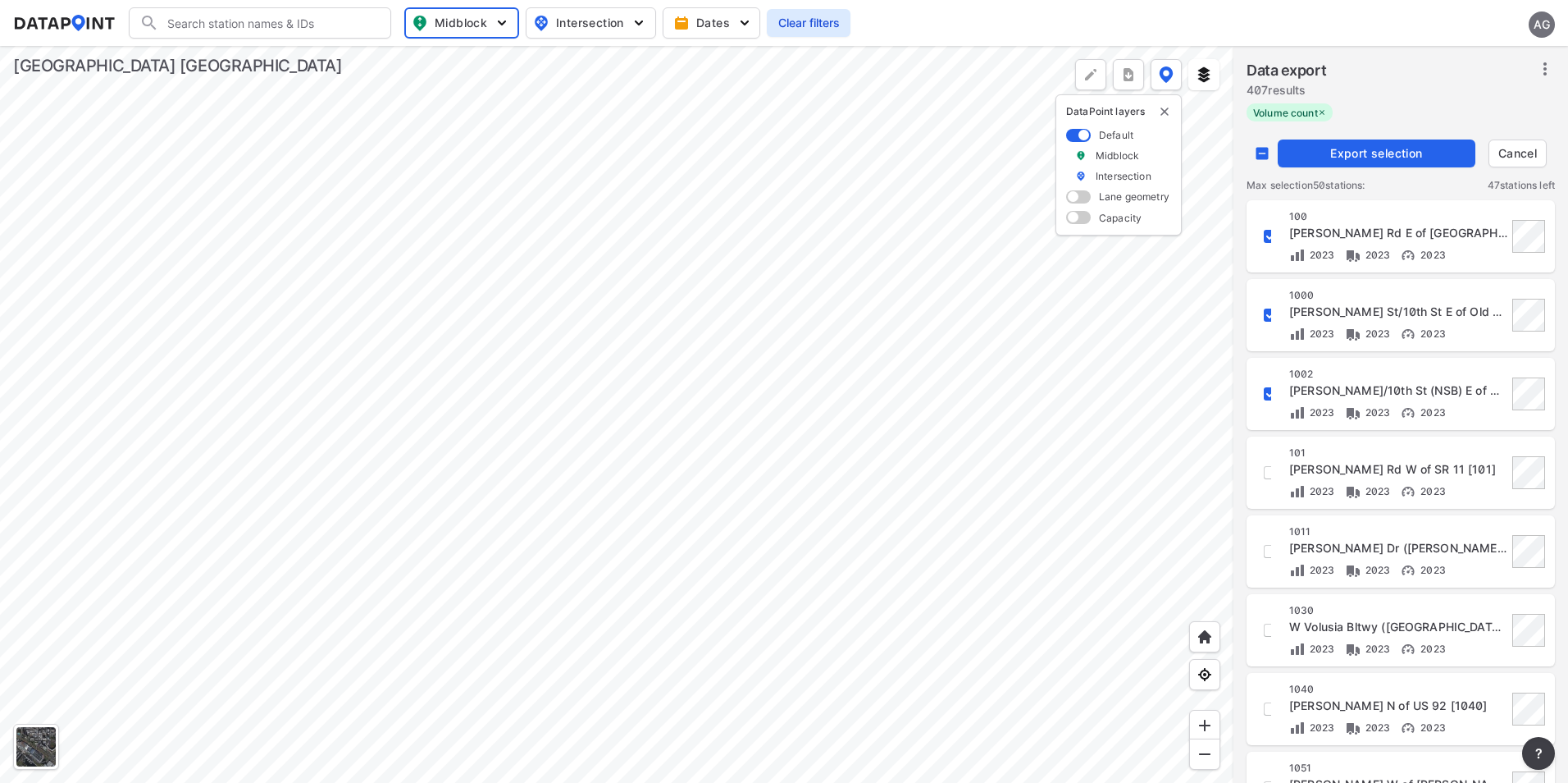
click at [987, 110] on div at bounding box center [617, 414] width 1234 height 737
click at [1429, 156] on span "Export selection" at bounding box center [1377, 153] width 185 height 16
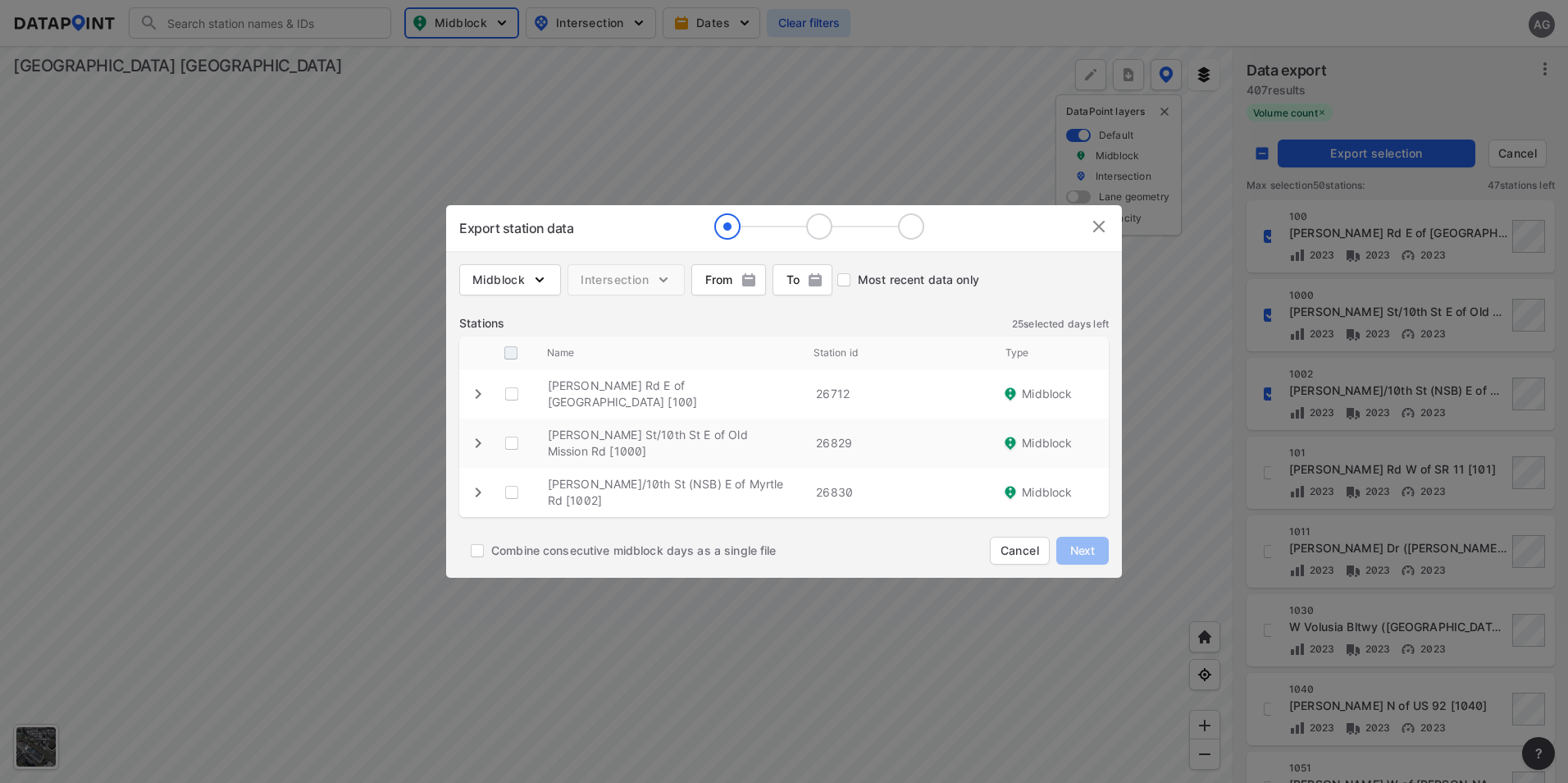
click at [511, 355] on input "decorative checkbox" at bounding box center [510, 352] width 31 height 31
checkbox input "true"
checkbox \ "true"
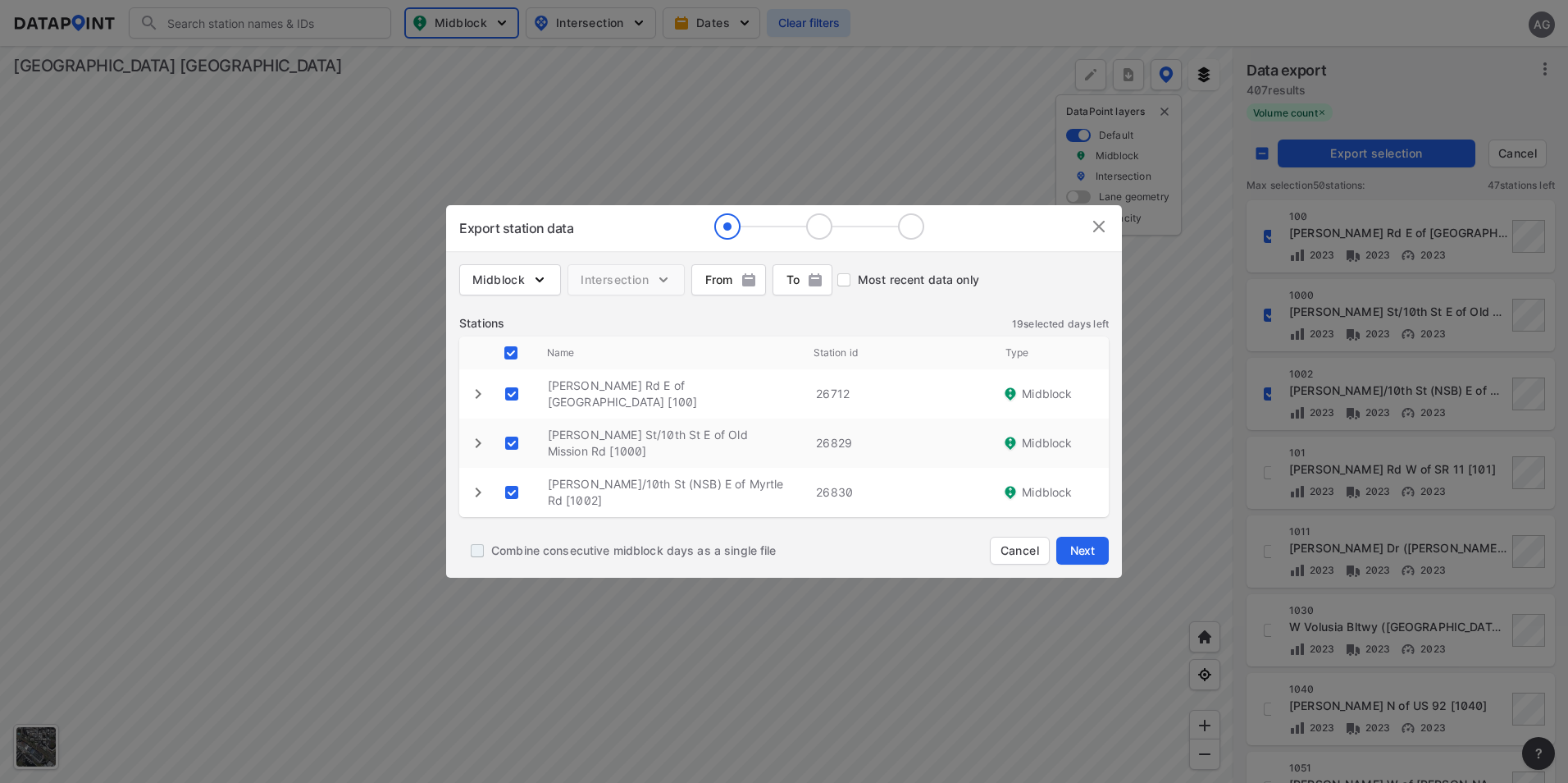
click at [478, 548] on input "Combine consecutive midblock days as a single file" at bounding box center [477, 551] width 28 height 28
checkbox input "true"
click at [1091, 552] on span "Next" at bounding box center [1082, 550] width 33 height 16
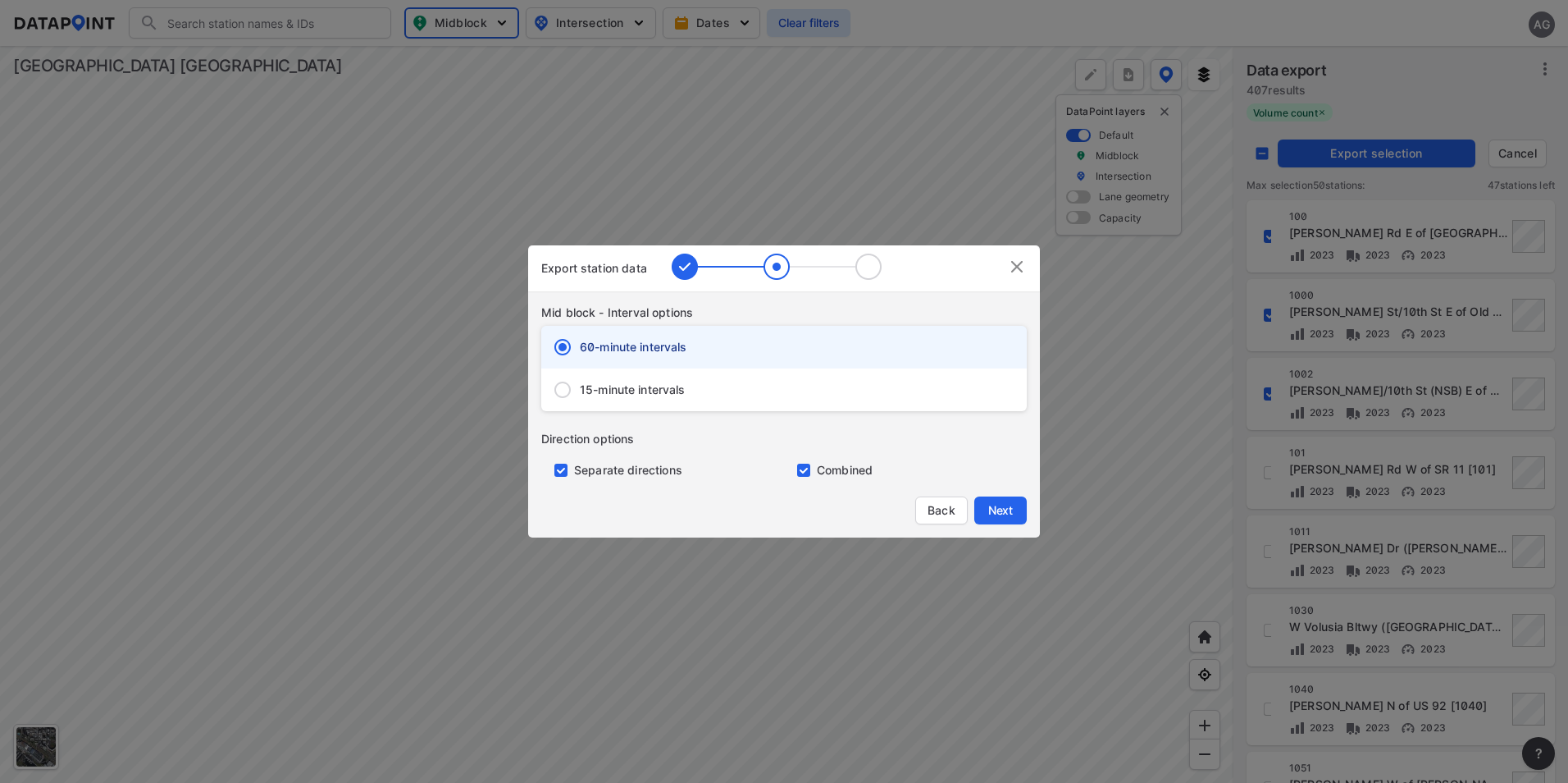
click at [607, 382] on span "15-minute intervals" at bounding box center [633, 389] width 105 height 16
click at [580, 382] on input "15-minute intervals" at bounding box center [562, 390] width 34 height 34
radio input "false"
radio input "true"
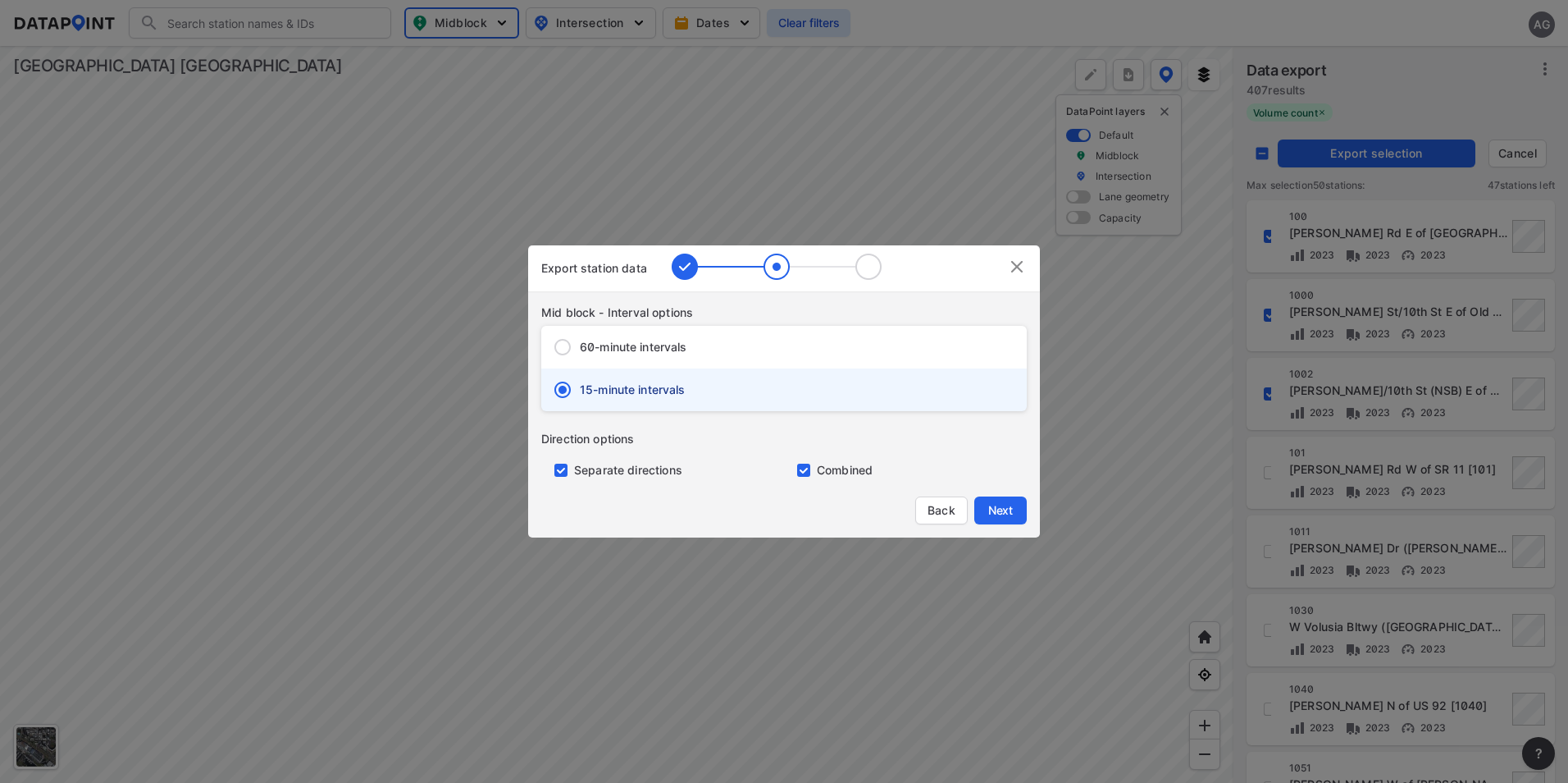
drag, startPoint x: 561, startPoint y: 467, endPoint x: 754, endPoint y: 499, distance: 195.6
click at [561, 468] on input "primary checkbox" at bounding box center [557, 470] width 33 height 13
checkbox input "false"
click at [1018, 515] on button "Next" at bounding box center [1001, 510] width 53 height 28
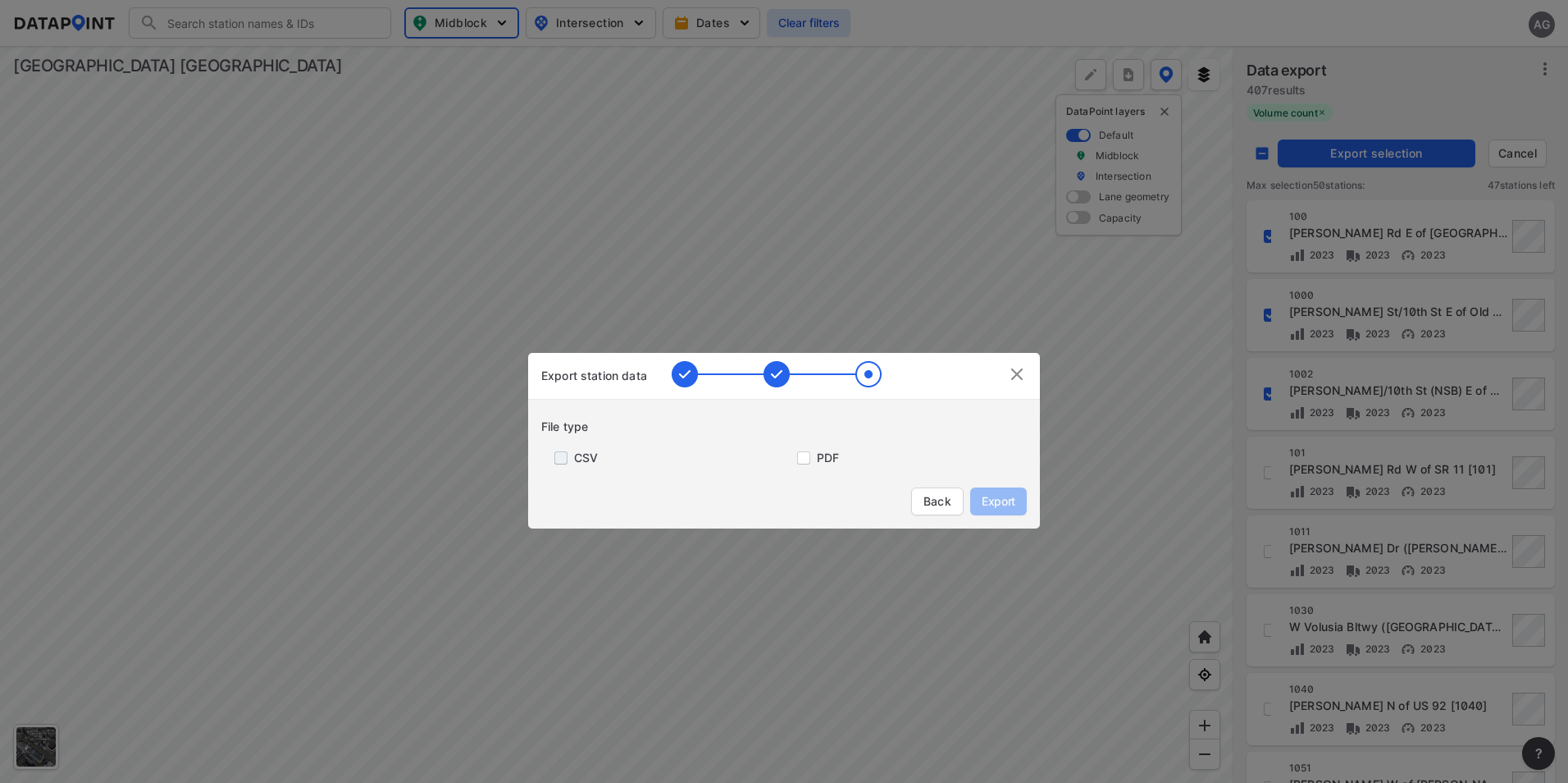
click at [564, 454] on input "primary checkbox" at bounding box center [557, 457] width 33 height 13
checkbox input "true"
click at [1016, 499] on span "Export" at bounding box center [998, 500] width 37 height 16
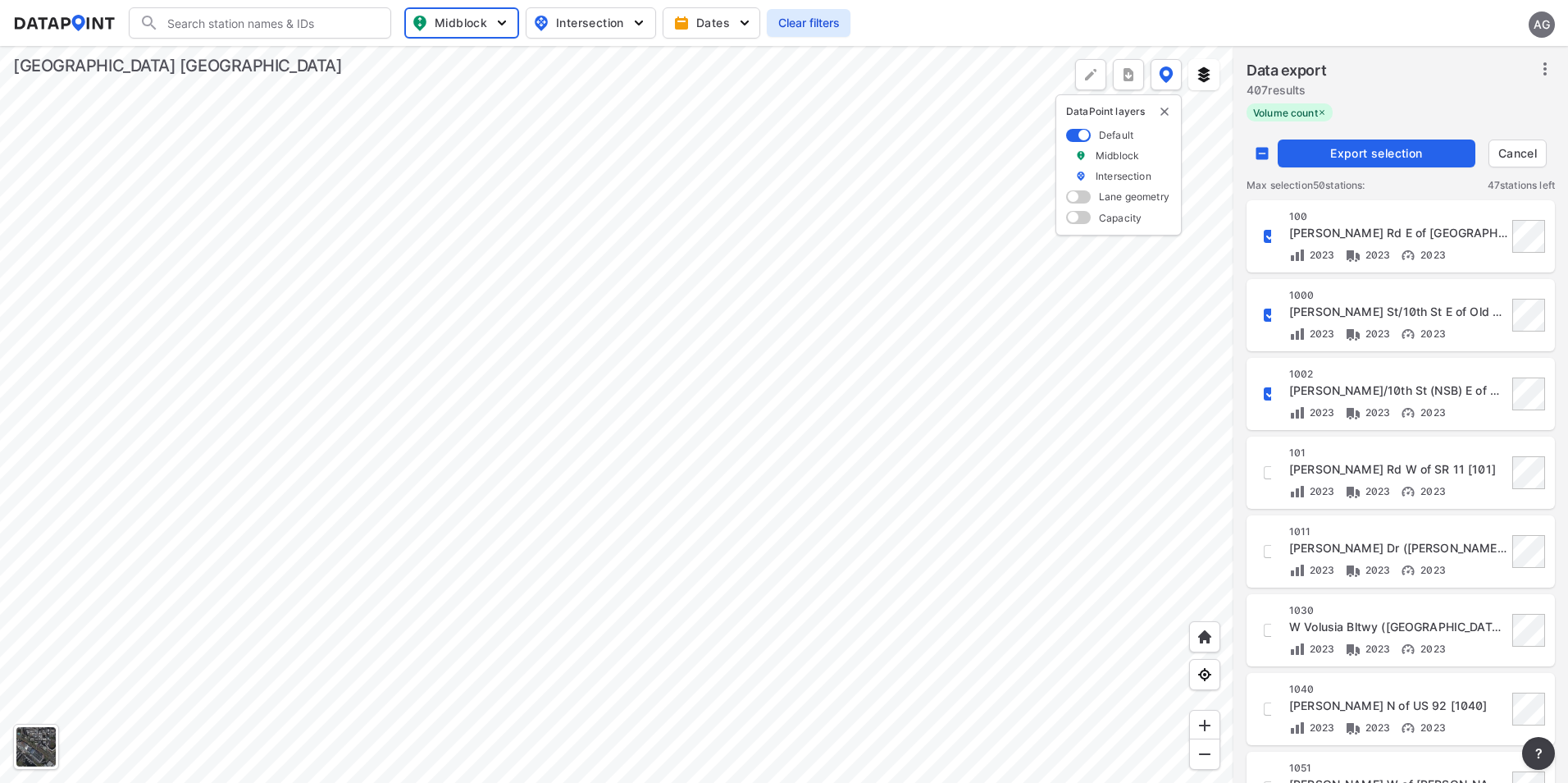
checkbox input "false"
click at [1128, 75] on img "more" at bounding box center [1128, 74] width 16 height 16
click at [1040, 104] on li "All stations CSV" at bounding box center [1053, 113] width 180 height 30
